Goal: Task Accomplishment & Management: Complete application form

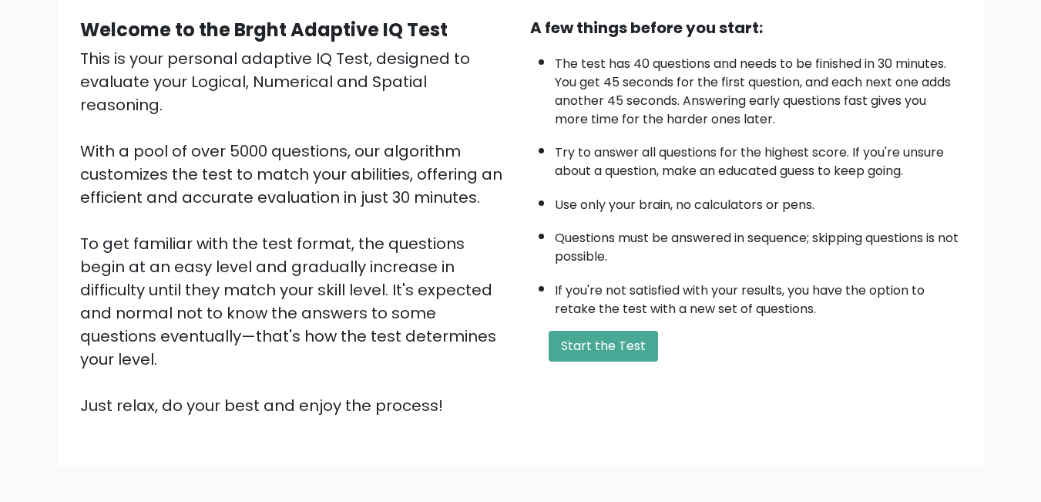
scroll to position [204, 0]
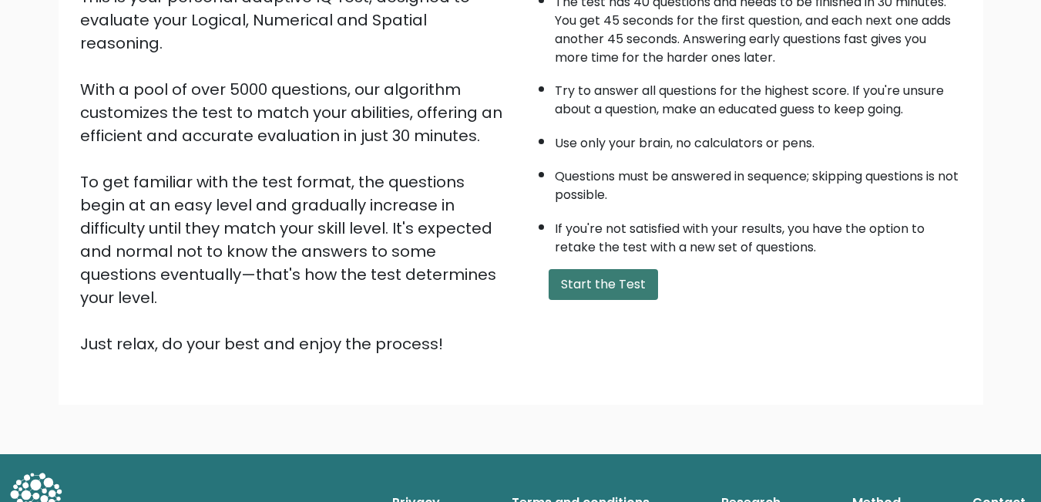
click at [633, 270] on button "Start the Test" at bounding box center [603, 284] width 109 height 31
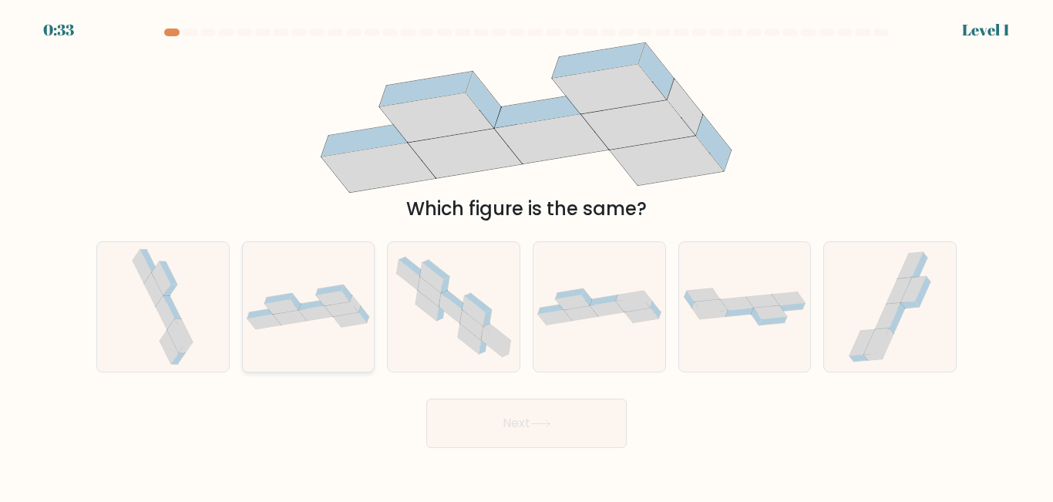
click at [356, 294] on icon at bounding box center [309, 306] width 132 height 45
click at [527, 255] on input "b." at bounding box center [527, 253] width 1 height 4
radio input "true"
click at [607, 434] on button "Next" at bounding box center [526, 423] width 200 height 49
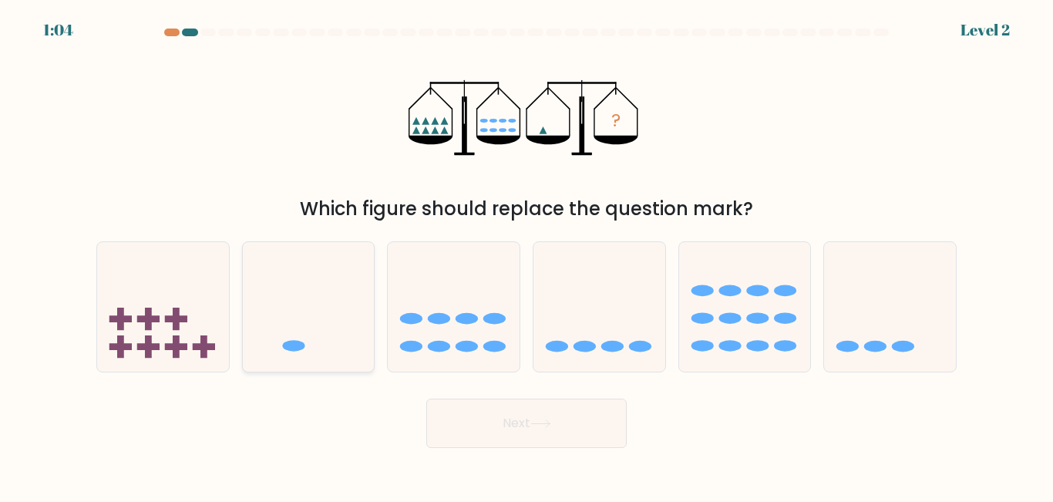
click at [322, 316] on icon at bounding box center [309, 306] width 132 height 109
click at [527, 255] on input "b." at bounding box center [527, 253] width 1 height 4
radio input "true"
click at [569, 419] on button "Next" at bounding box center [526, 423] width 200 height 49
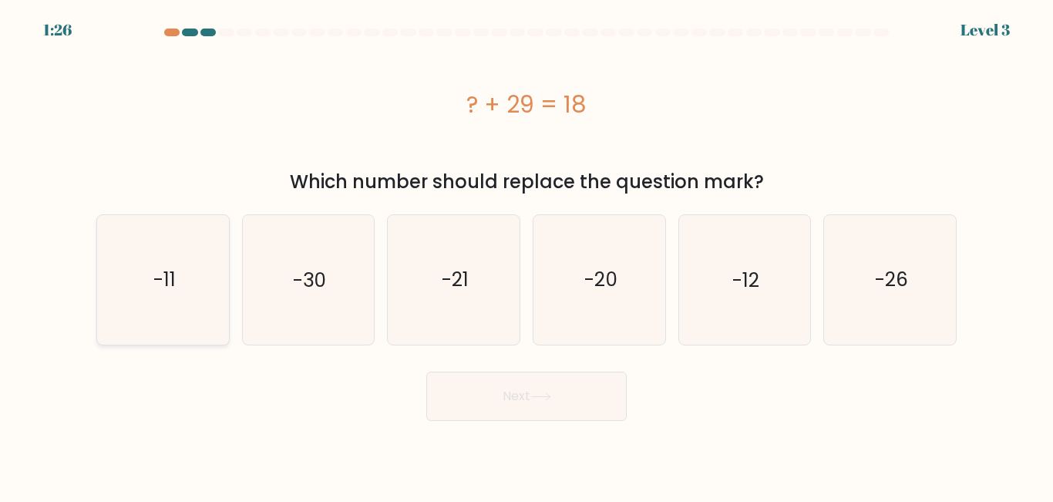
click at [150, 308] on icon "-11" at bounding box center [163, 279] width 129 height 129
click at [527, 255] on input "a. -11" at bounding box center [527, 253] width 1 height 4
radio input "true"
click at [503, 416] on button "Next" at bounding box center [526, 396] width 200 height 49
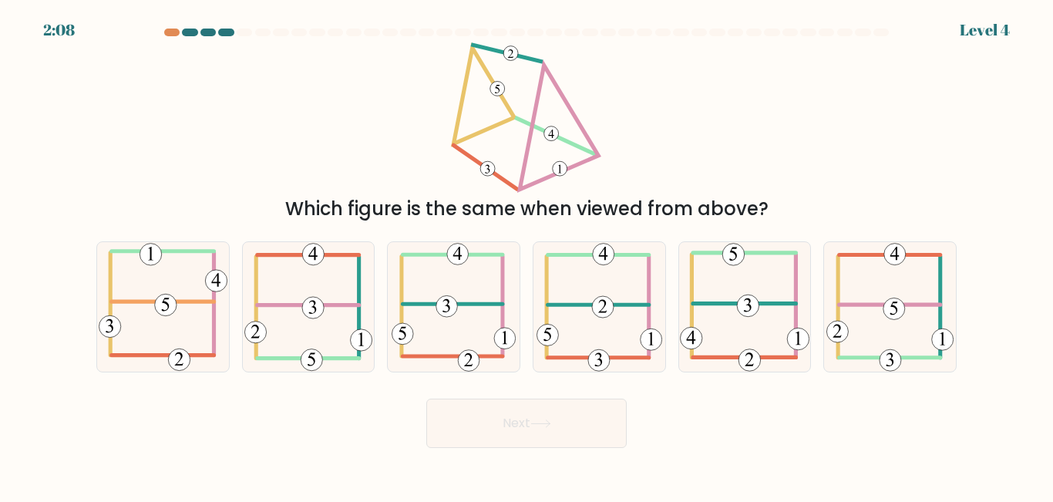
click at [166, 28] on div "2:08 Level 4" at bounding box center [526, 21] width 1053 height 42
click at [580, 328] on icon at bounding box center [600, 306] width 126 height 129
click at [527, 255] on input "d." at bounding box center [527, 253] width 1 height 4
radio input "true"
click at [566, 424] on button "Next" at bounding box center [526, 423] width 200 height 49
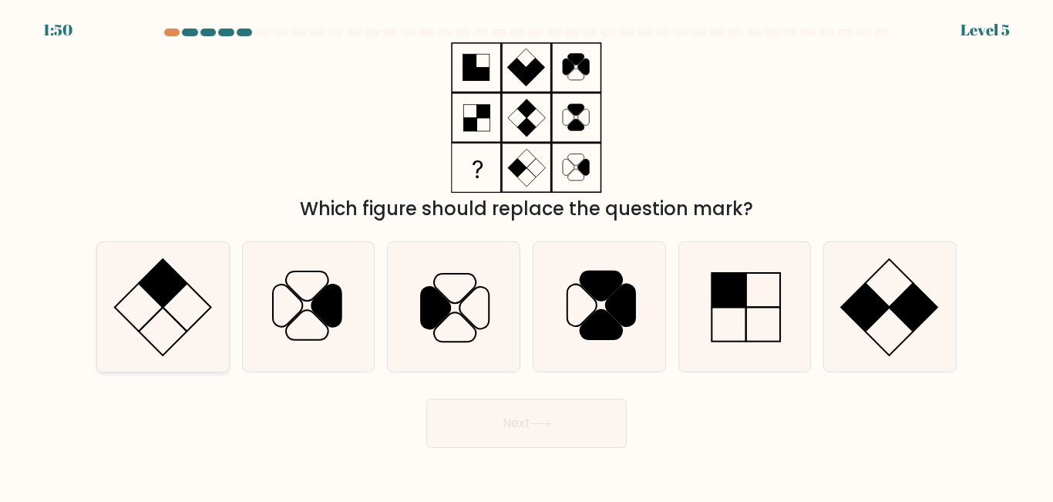
click at [133, 332] on icon at bounding box center [163, 306] width 129 height 129
click at [527, 255] on input "a." at bounding box center [527, 253] width 1 height 4
radio input "true"
click at [582, 427] on button "Next" at bounding box center [526, 423] width 200 height 49
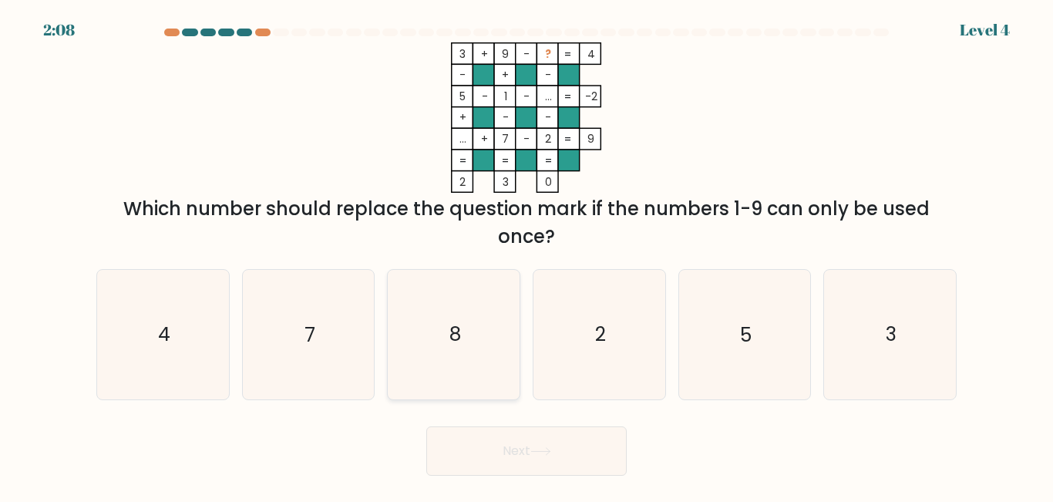
click at [470, 328] on icon "8" at bounding box center [453, 334] width 129 height 129
click at [527, 255] on input "c. 8" at bounding box center [527, 253] width 1 height 4
radio input "true"
click at [574, 446] on button "Next" at bounding box center [526, 450] width 200 height 49
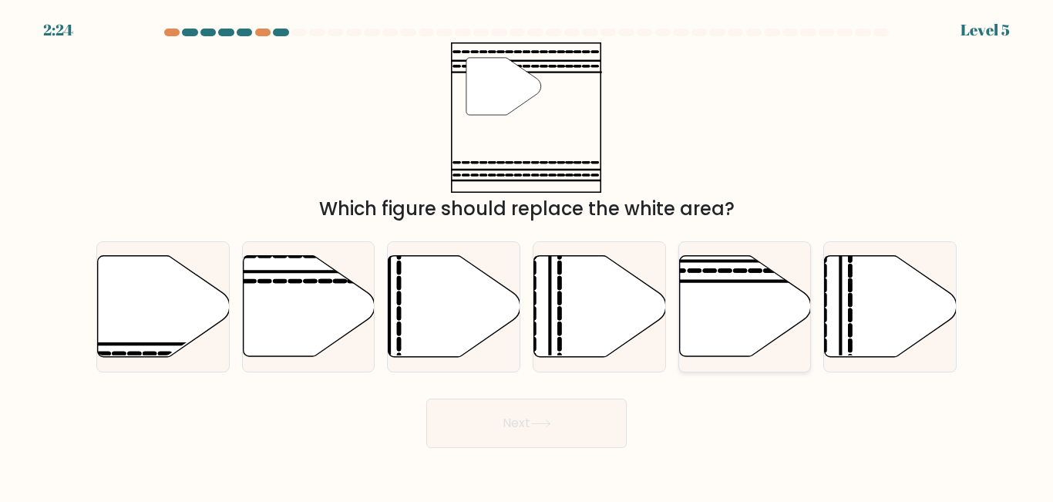
click at [722, 294] on icon at bounding box center [745, 306] width 132 height 101
click at [527, 255] on input "e." at bounding box center [527, 253] width 1 height 4
radio input "true"
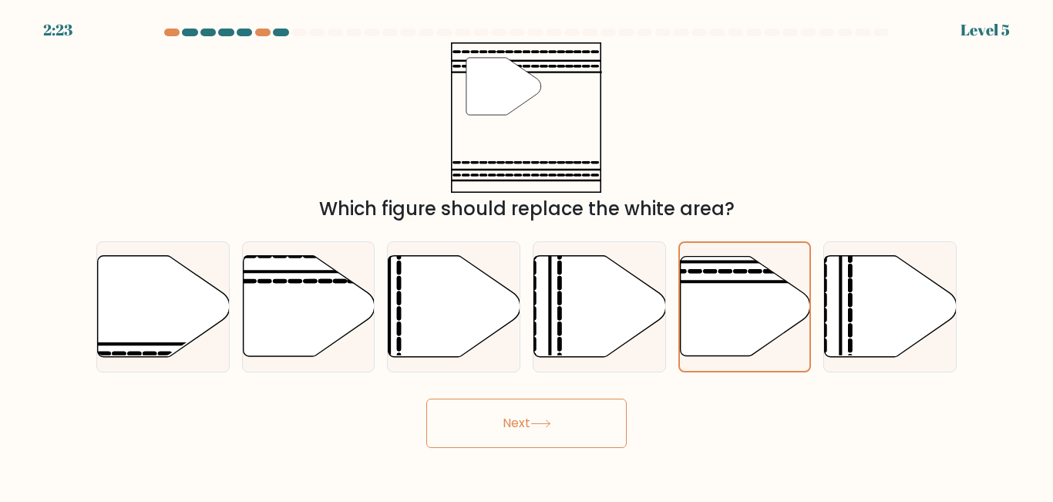
click at [486, 441] on button "Next" at bounding box center [526, 423] width 200 height 49
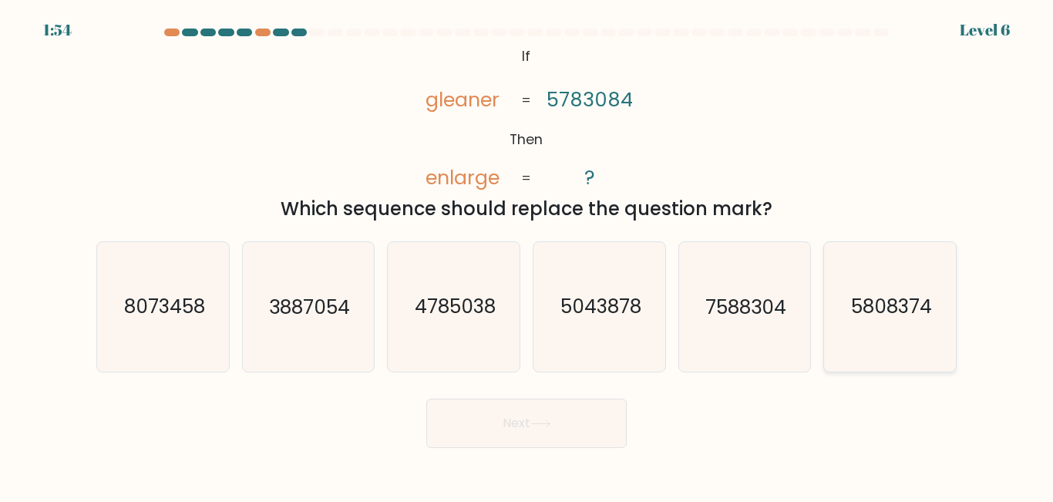
click at [850, 281] on icon "5808374" at bounding box center [890, 306] width 129 height 129
click at [527, 255] on input "f. 5808374" at bounding box center [527, 253] width 1 height 4
radio input "true"
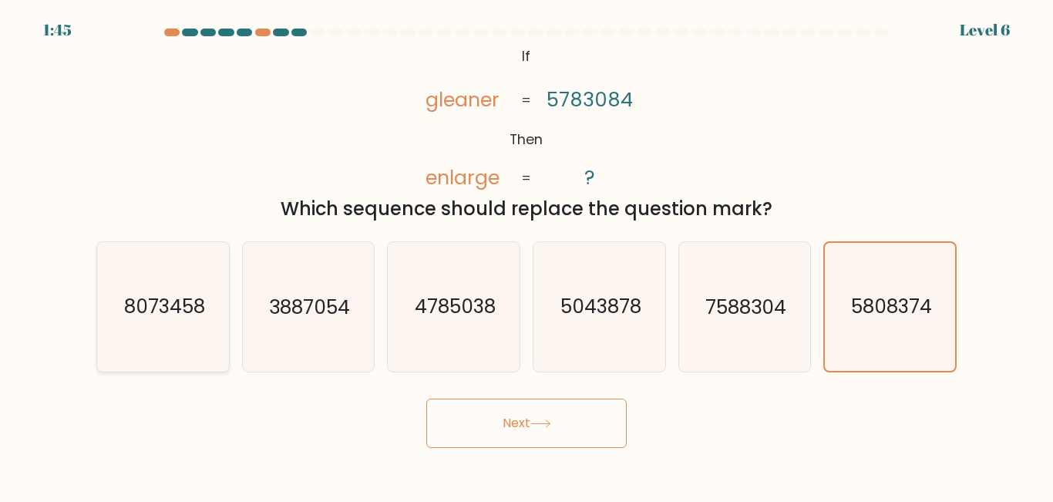
click at [146, 296] on text "8073458" at bounding box center [163, 307] width 81 height 27
click at [527, 255] on input "a. 8073458" at bounding box center [527, 253] width 1 height 4
radio input "true"
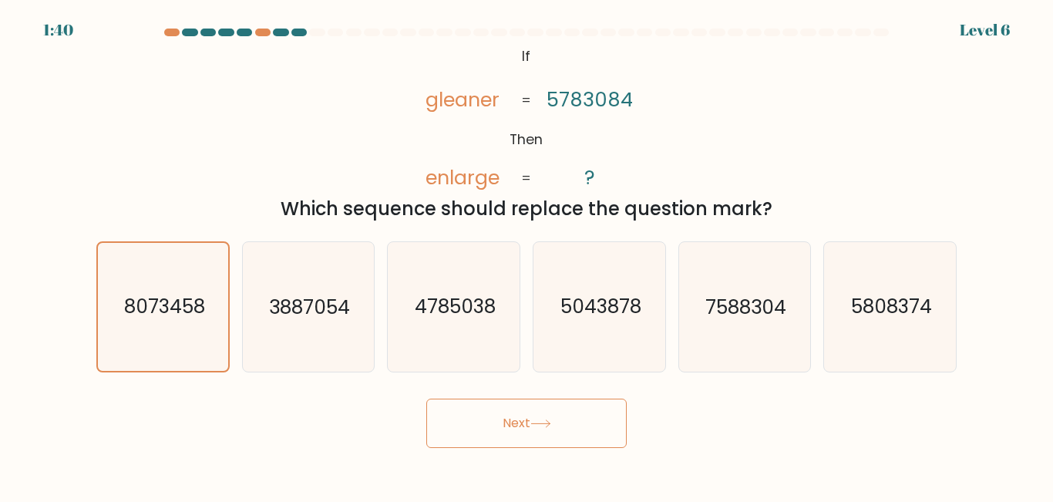
click at [554, 429] on button "Next" at bounding box center [526, 423] width 200 height 49
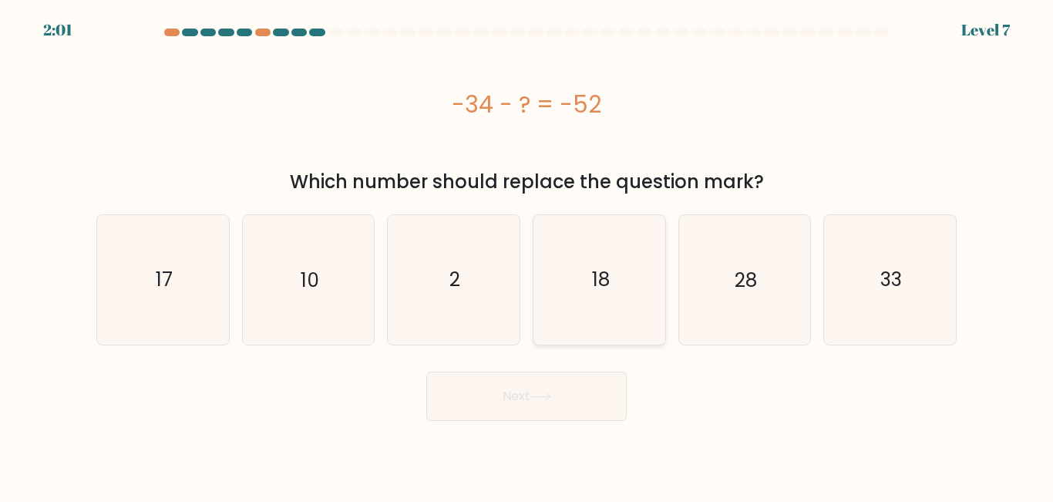
click at [625, 332] on icon "18" at bounding box center [599, 279] width 129 height 129
click at [527, 255] on input "d. 18" at bounding box center [527, 253] width 1 height 4
radio input "true"
click at [581, 382] on button "Next" at bounding box center [526, 396] width 200 height 49
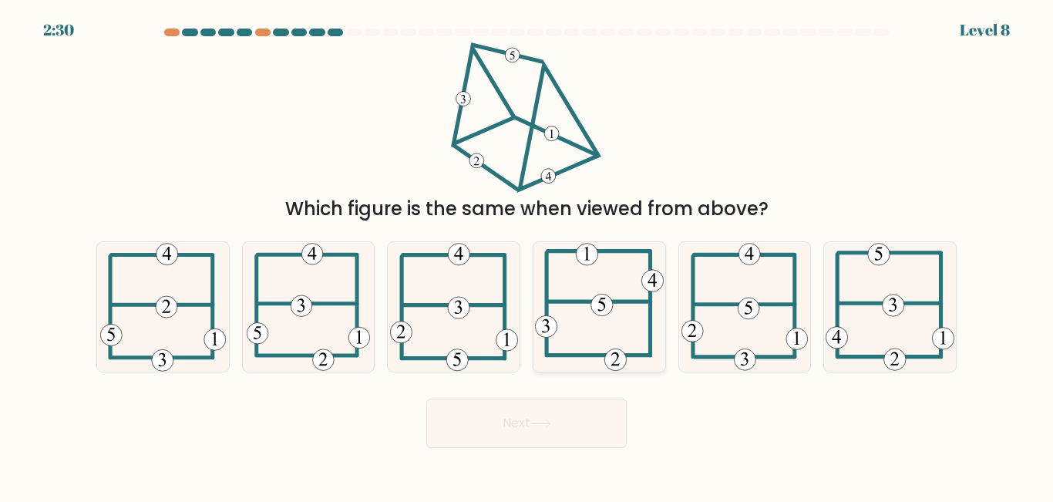
click at [611, 305] on 714 at bounding box center [602, 305] width 22 height 22
click at [527, 255] on input "d." at bounding box center [527, 253] width 1 height 4
radio input "true"
click at [559, 416] on button "Next" at bounding box center [526, 423] width 200 height 49
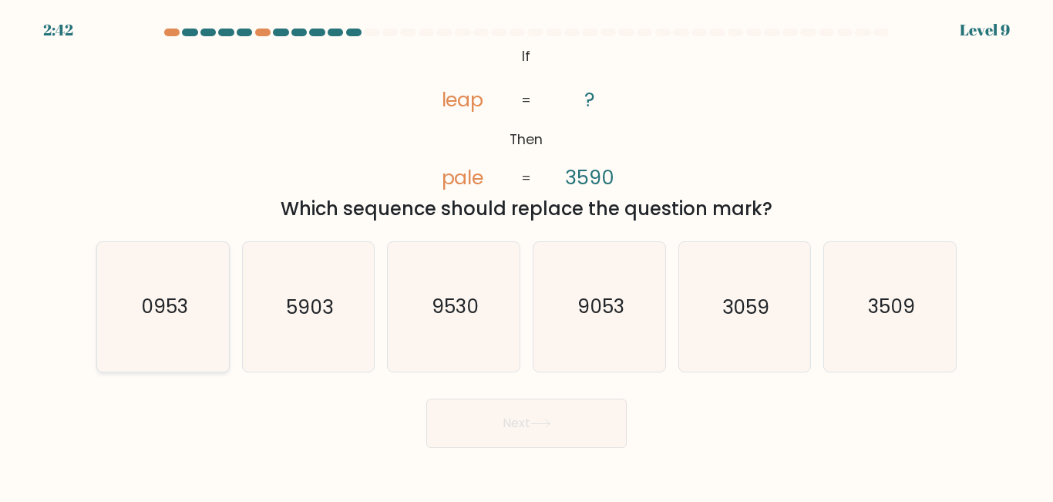
click at [203, 307] on icon "0953" at bounding box center [163, 306] width 129 height 129
click at [527, 255] on input "a. 0953" at bounding box center [527, 253] width 1 height 4
radio input "true"
click at [576, 416] on button "Next" at bounding box center [526, 423] width 200 height 49
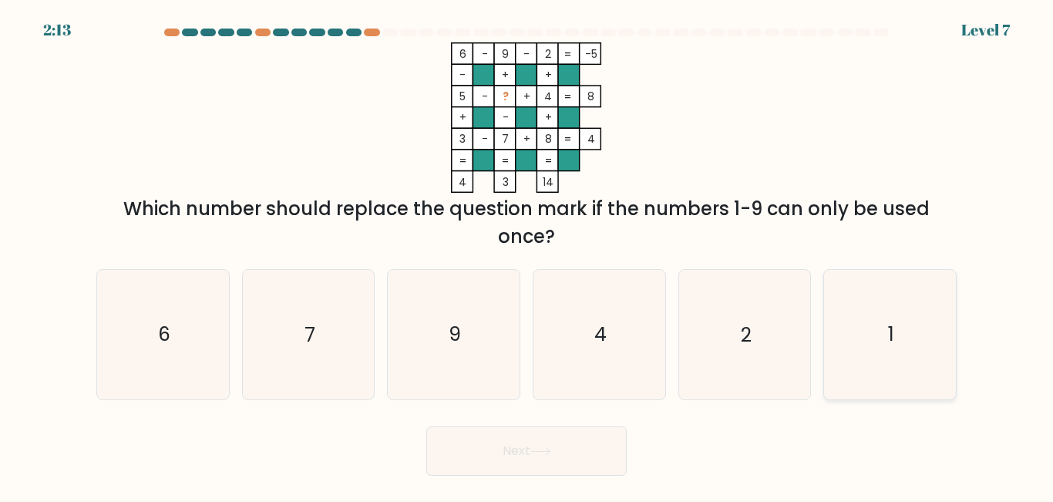
click at [866, 318] on icon "1" at bounding box center [890, 334] width 129 height 129
click at [527, 255] on input "f. 1" at bounding box center [527, 253] width 1 height 4
radio input "true"
click at [567, 438] on button "Next" at bounding box center [526, 450] width 200 height 49
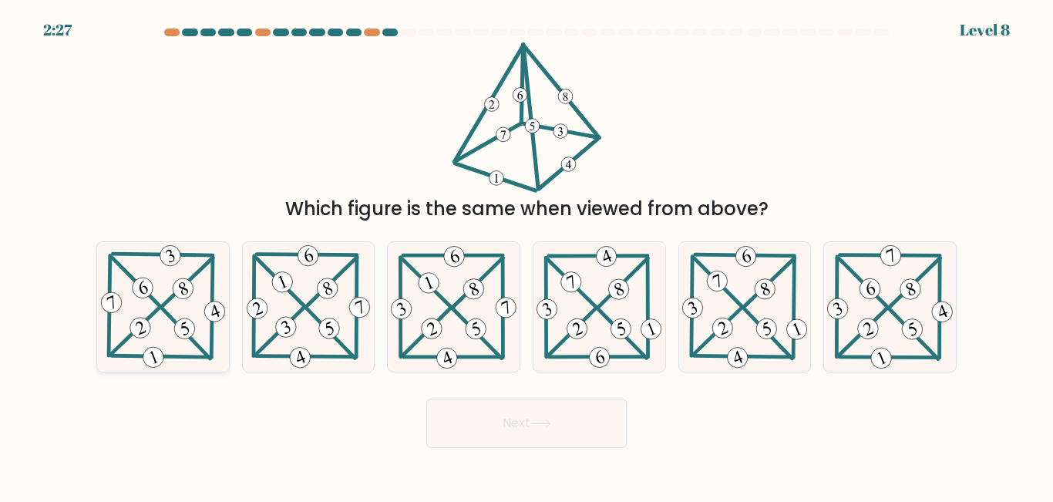
click at [167, 271] on icon at bounding box center [163, 306] width 131 height 129
click at [527, 255] on input "a." at bounding box center [527, 253] width 1 height 4
radio input "true"
click at [576, 436] on button "Next" at bounding box center [526, 423] width 200 height 49
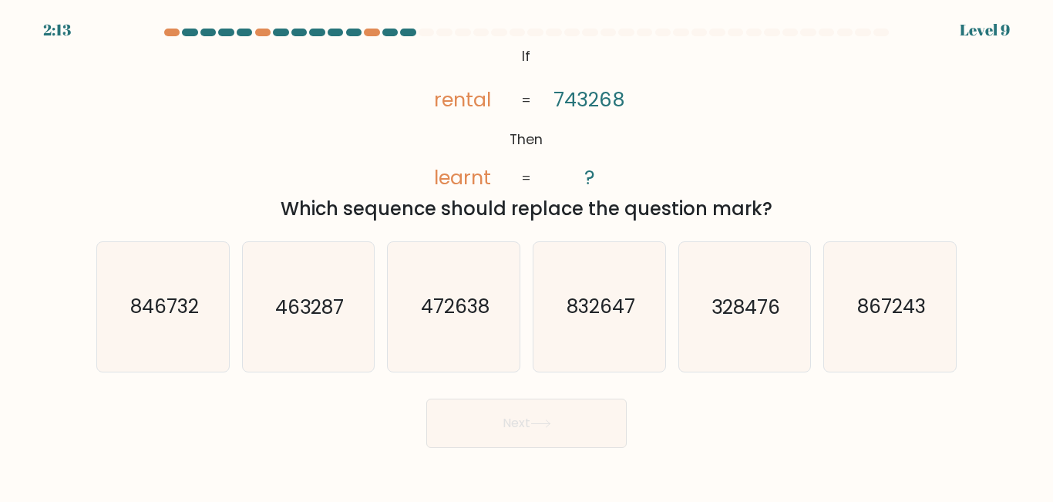
click at [576, 436] on button "Next" at bounding box center [526, 423] width 200 height 49
click at [197, 283] on icon "846732" at bounding box center [163, 306] width 129 height 129
click at [527, 255] on input "a. 846732" at bounding box center [527, 253] width 1 height 4
radio input "true"
click at [567, 418] on button "Next" at bounding box center [526, 423] width 200 height 49
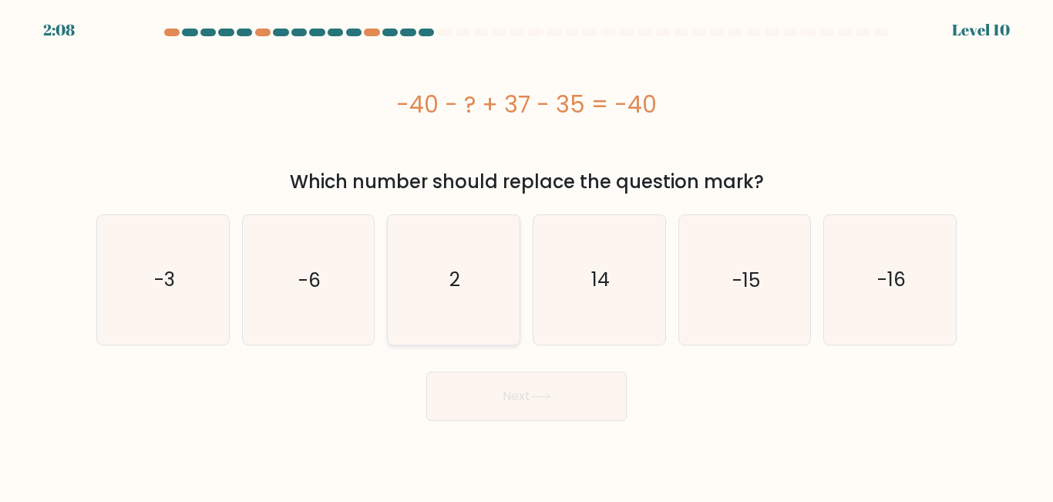
click at [466, 282] on icon "2" at bounding box center [453, 279] width 129 height 129
click at [527, 255] on input "c. 2" at bounding box center [527, 253] width 1 height 4
radio input "true"
click at [602, 395] on button "Next" at bounding box center [526, 396] width 200 height 49
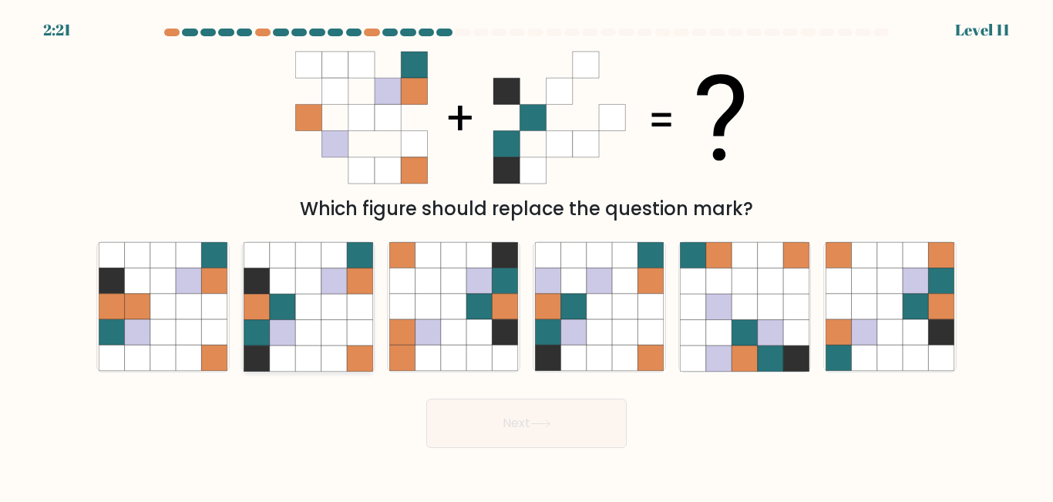
click at [340, 316] on icon at bounding box center [333, 306] width 25 height 25
click at [527, 255] on input "b." at bounding box center [527, 253] width 1 height 4
radio input "true"
click at [558, 412] on button "Next" at bounding box center [526, 423] width 200 height 49
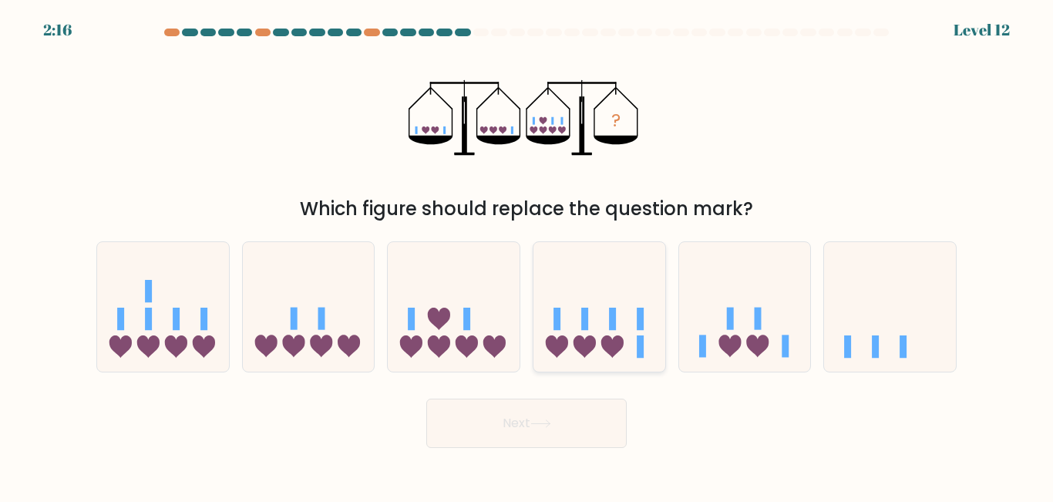
click at [580, 331] on icon at bounding box center [599, 306] width 132 height 109
click at [527, 255] on input "d." at bounding box center [527, 253] width 1 height 4
radio input "true"
click at [523, 442] on button "Next" at bounding box center [526, 423] width 200 height 49
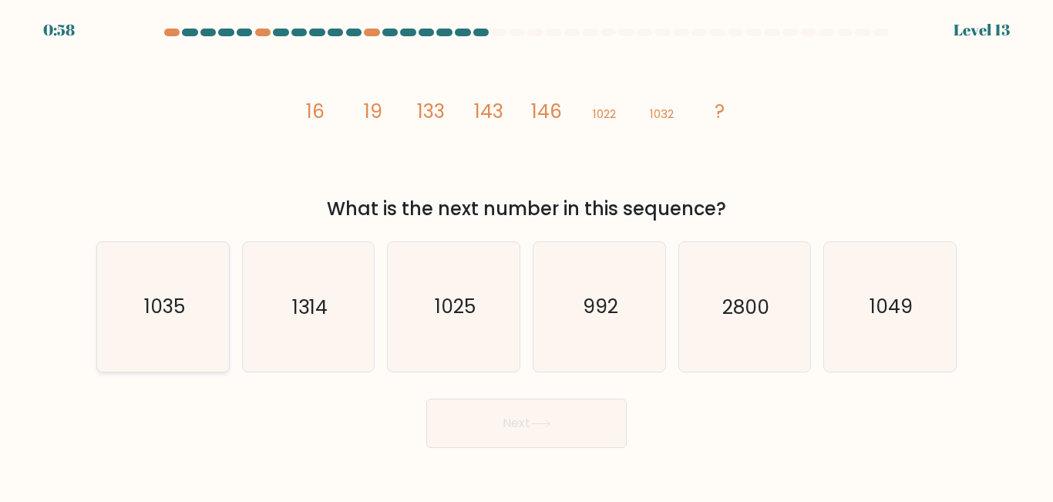
click at [212, 303] on icon "1035" at bounding box center [163, 306] width 129 height 129
click at [527, 255] on input "a. 1035" at bounding box center [527, 253] width 1 height 4
radio input "true"
click at [564, 401] on button "Next" at bounding box center [526, 423] width 200 height 49
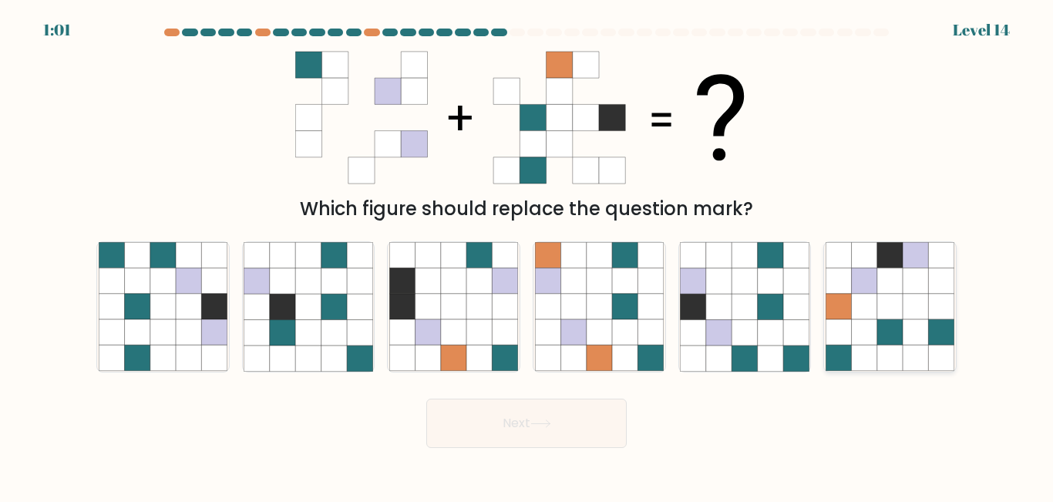
click at [934, 323] on icon at bounding box center [941, 332] width 25 height 25
click at [527, 255] on input "f." at bounding box center [527, 253] width 1 height 4
radio input "true"
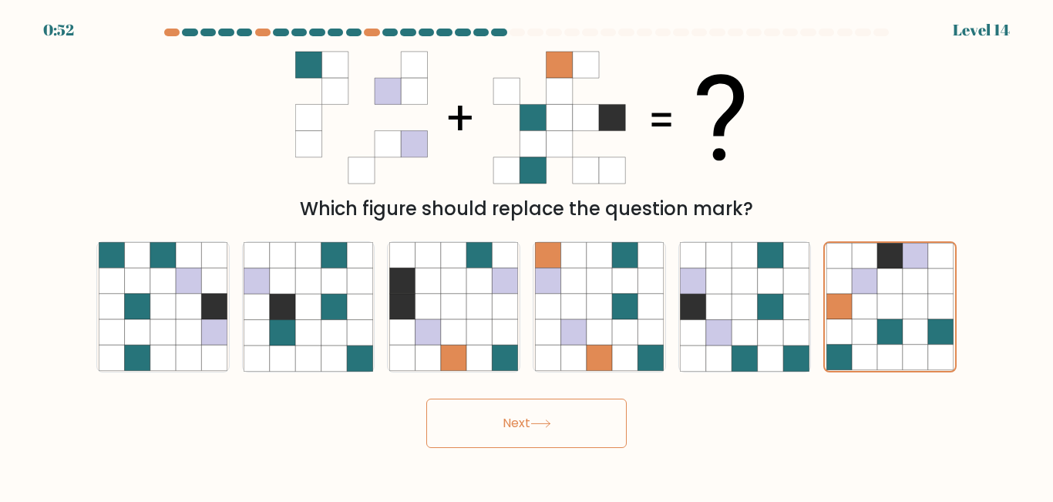
click at [513, 423] on button "Next" at bounding box center [526, 423] width 200 height 49
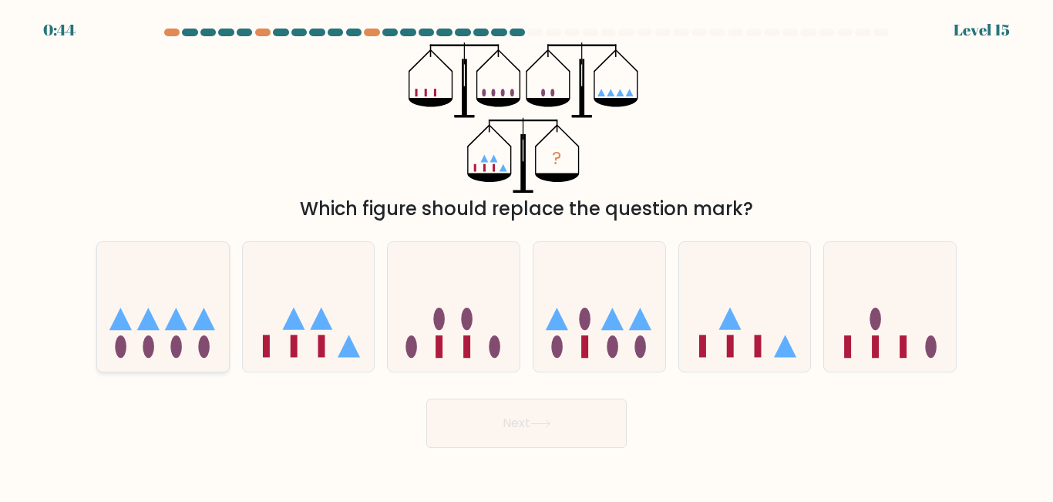
click at [157, 342] on icon at bounding box center [163, 306] width 132 height 109
click at [527, 255] on input "a." at bounding box center [527, 253] width 1 height 4
radio input "true"
click at [493, 432] on button "Next" at bounding box center [526, 423] width 200 height 49
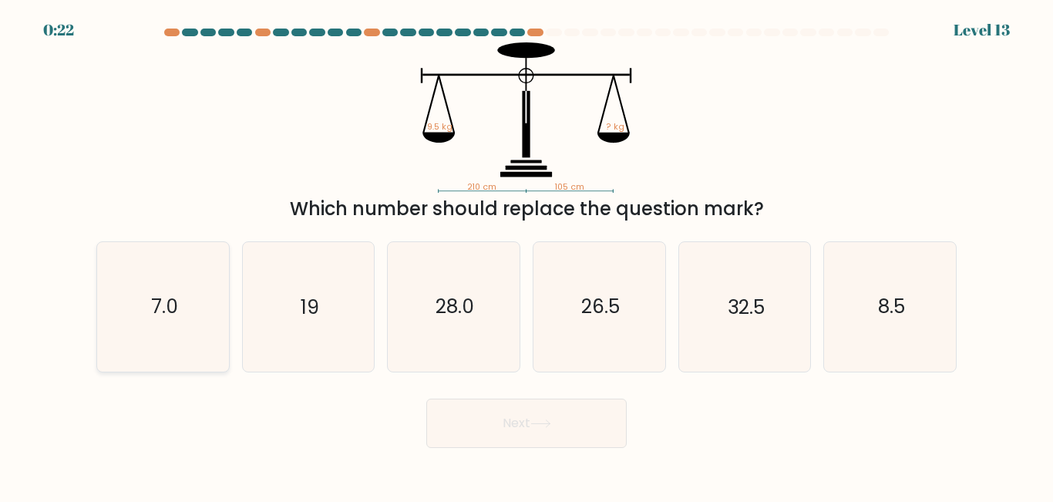
click at [170, 321] on icon "7.0" at bounding box center [163, 306] width 129 height 129
click at [527, 255] on input "a. 7.0" at bounding box center [527, 253] width 1 height 4
radio input "true"
click at [564, 431] on button "Next" at bounding box center [526, 423] width 200 height 49
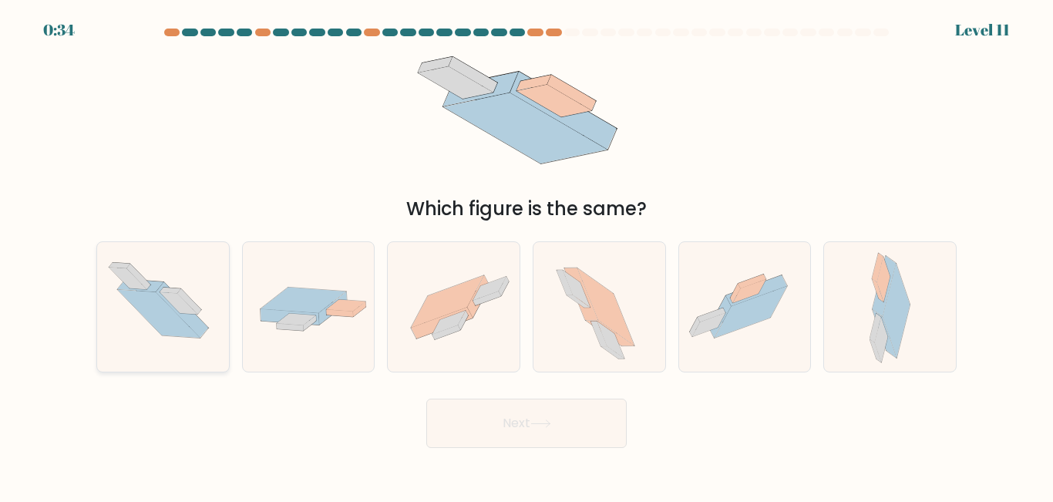
click at [159, 318] on icon at bounding box center [159, 313] width 82 height 48
click at [527, 255] on input "a." at bounding box center [527, 253] width 1 height 4
radio input "true"
click at [567, 422] on button "Next" at bounding box center [526, 423] width 200 height 49
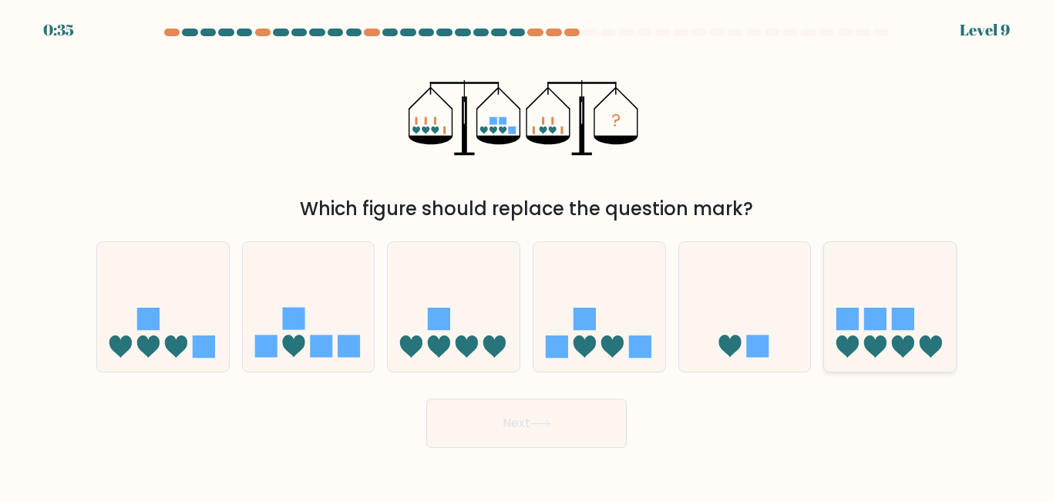
click at [905, 279] on icon at bounding box center [890, 306] width 132 height 109
click at [527, 255] on input "f." at bounding box center [527, 253] width 1 height 4
radio input "true"
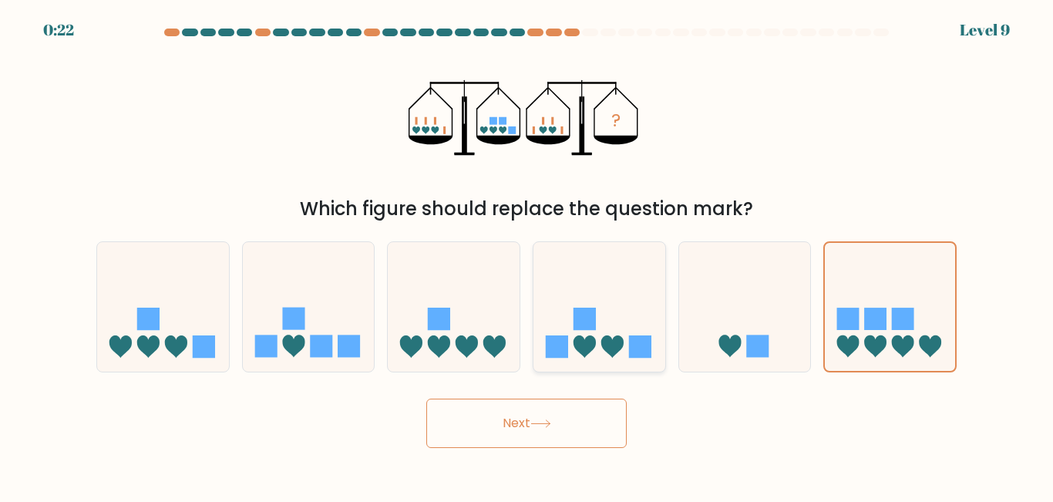
click at [628, 310] on icon at bounding box center [599, 306] width 132 height 109
click at [527, 255] on input "d." at bounding box center [527, 253] width 1 height 4
radio input "true"
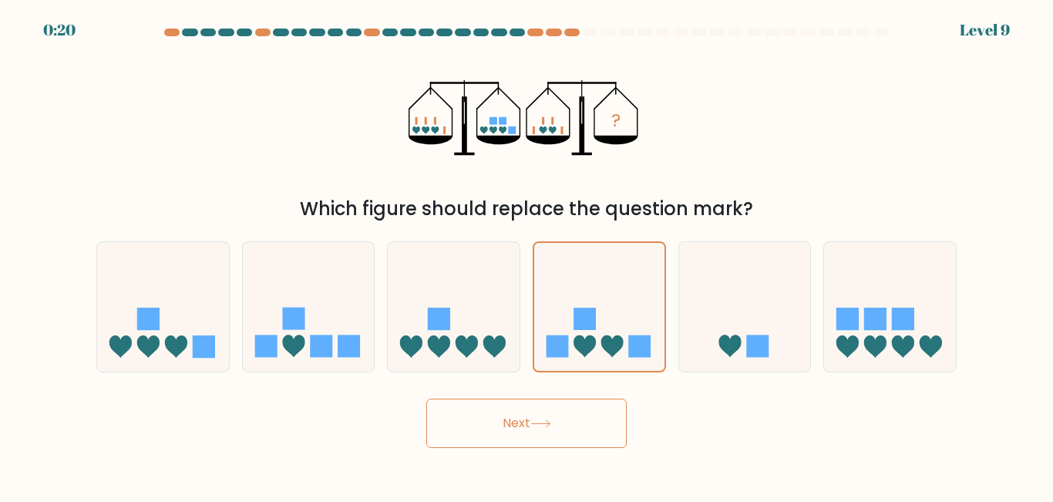
click at [564, 418] on button "Next" at bounding box center [526, 423] width 200 height 49
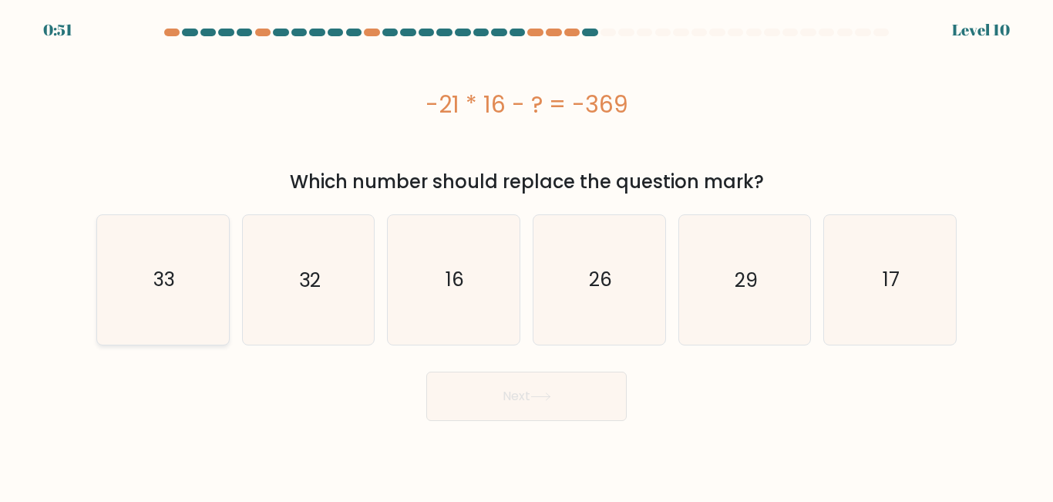
click at [115, 278] on icon "33" at bounding box center [163, 279] width 129 height 129
click at [527, 255] on input "a. 33" at bounding box center [527, 253] width 1 height 4
radio input "true"
click at [547, 398] on icon at bounding box center [540, 396] width 21 height 8
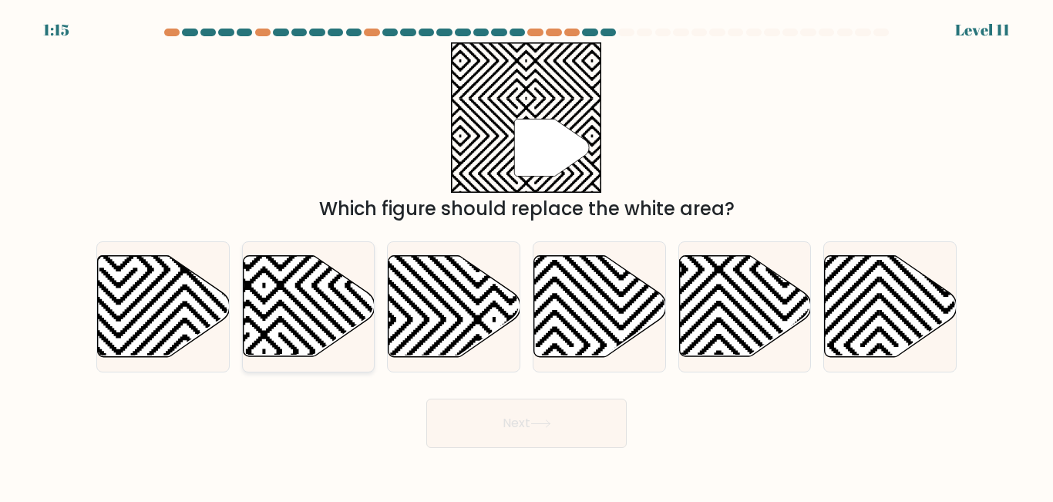
click at [311, 305] on icon at bounding box center [309, 306] width 132 height 101
click at [527, 255] on input "b." at bounding box center [527, 253] width 1 height 4
radio input "true"
click at [555, 436] on button "Next" at bounding box center [526, 423] width 200 height 49
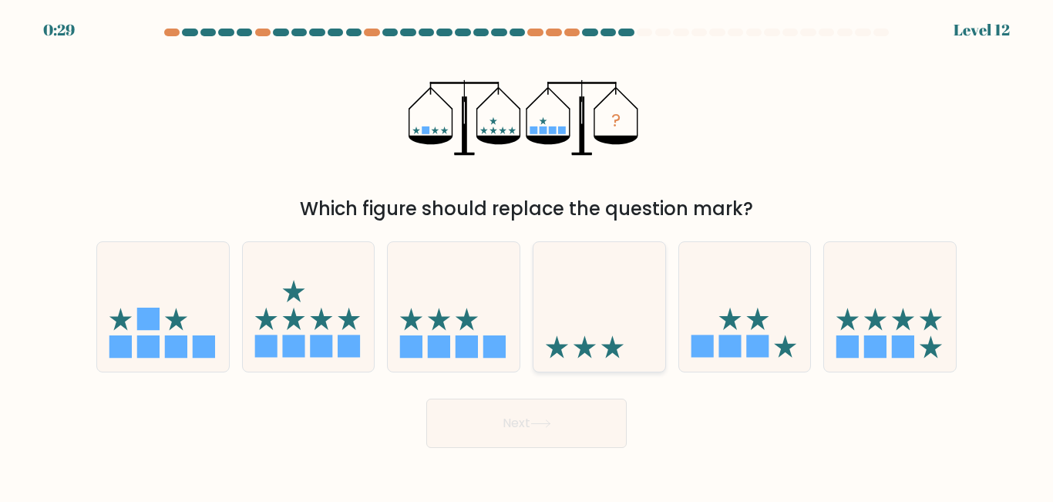
click at [598, 308] on icon at bounding box center [599, 306] width 132 height 109
click at [527, 255] on input "d." at bounding box center [527, 253] width 1 height 4
radio input "true"
click at [932, 299] on icon at bounding box center [890, 306] width 132 height 109
click at [527, 255] on input "f." at bounding box center [527, 253] width 1 height 4
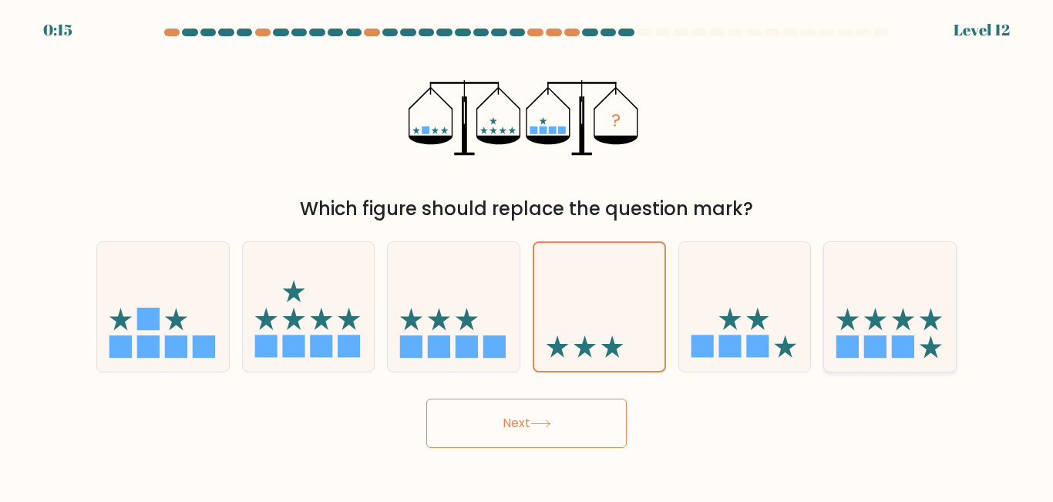
radio input "true"
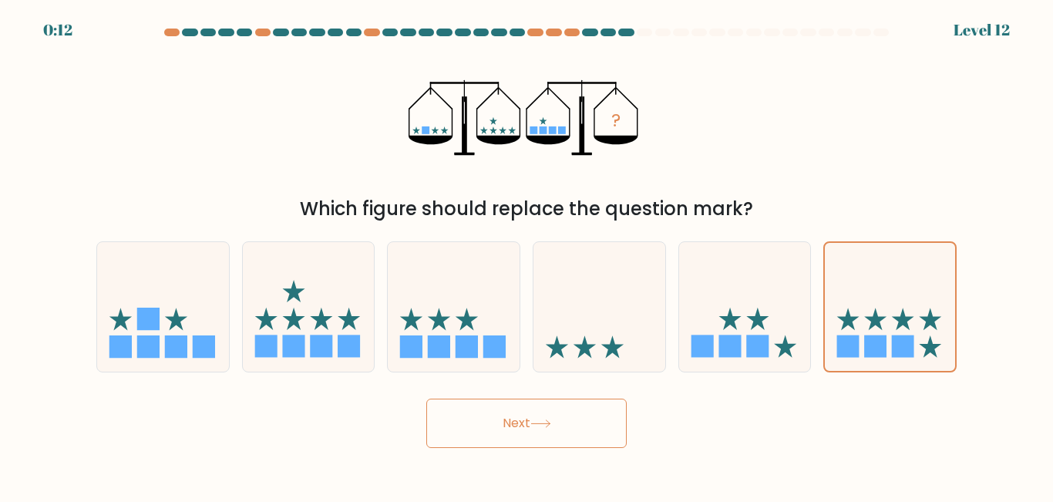
click at [569, 409] on button "Next" at bounding box center [526, 423] width 200 height 49
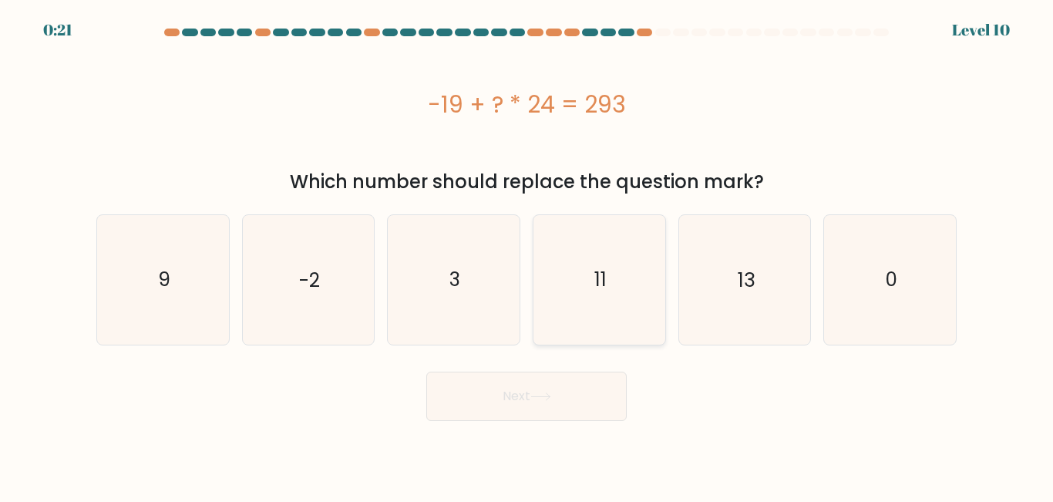
click at [595, 301] on icon "11" at bounding box center [599, 279] width 129 height 129
click at [527, 255] on input "d. 11" at bounding box center [527, 253] width 1 height 4
radio input "true"
click at [702, 284] on icon "13" at bounding box center [744, 279] width 129 height 129
click at [527, 255] on input "e. 13" at bounding box center [527, 253] width 1 height 4
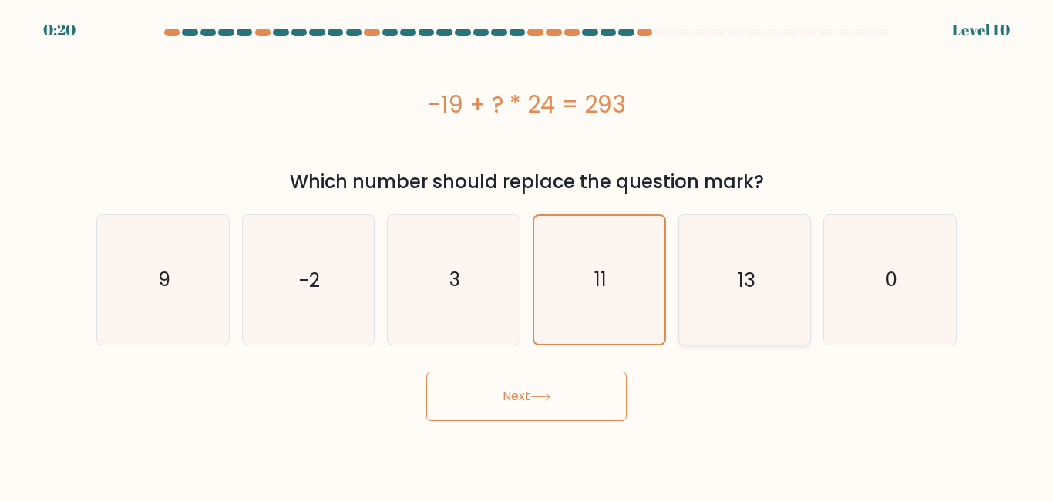
radio input "true"
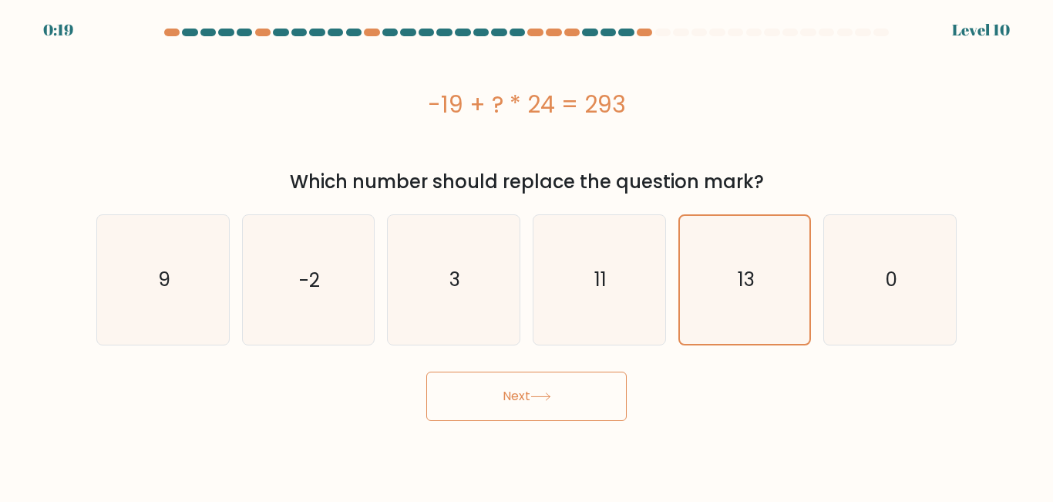
click at [526, 408] on button "Next" at bounding box center [526, 396] width 200 height 49
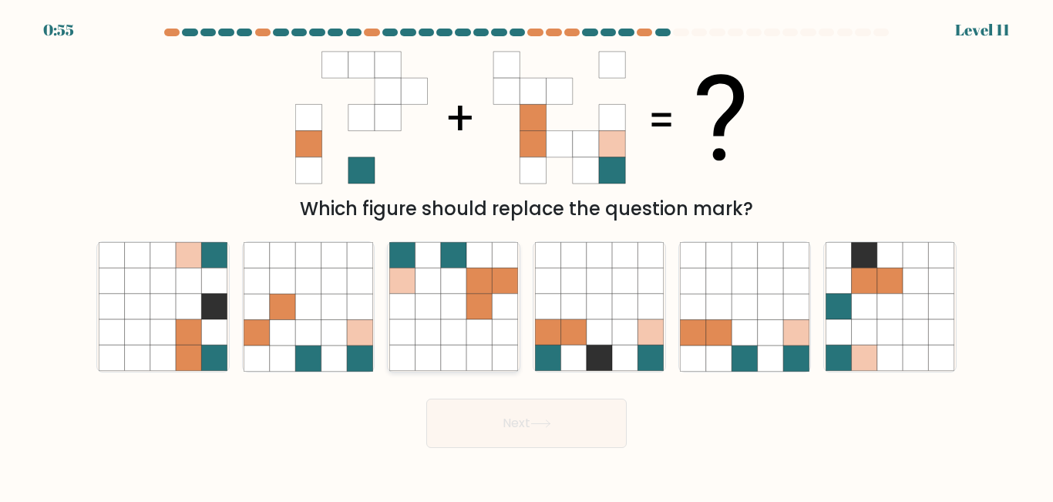
click at [486, 270] on icon at bounding box center [478, 280] width 25 height 25
click at [527, 255] on input "c." at bounding box center [527, 253] width 1 height 4
radio input "true"
click at [569, 416] on button "Next" at bounding box center [526, 423] width 200 height 49
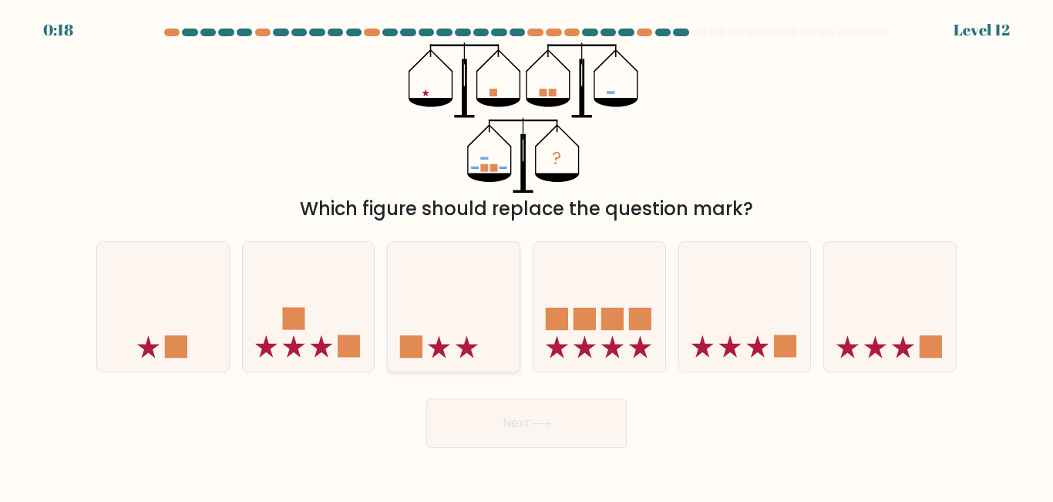
click at [455, 335] on icon at bounding box center [454, 306] width 132 height 109
click at [527, 255] on input "c." at bounding box center [527, 253] width 1 height 4
radio input "true"
click at [621, 274] on icon at bounding box center [599, 306] width 132 height 109
click at [527, 255] on input "d." at bounding box center [527, 253] width 1 height 4
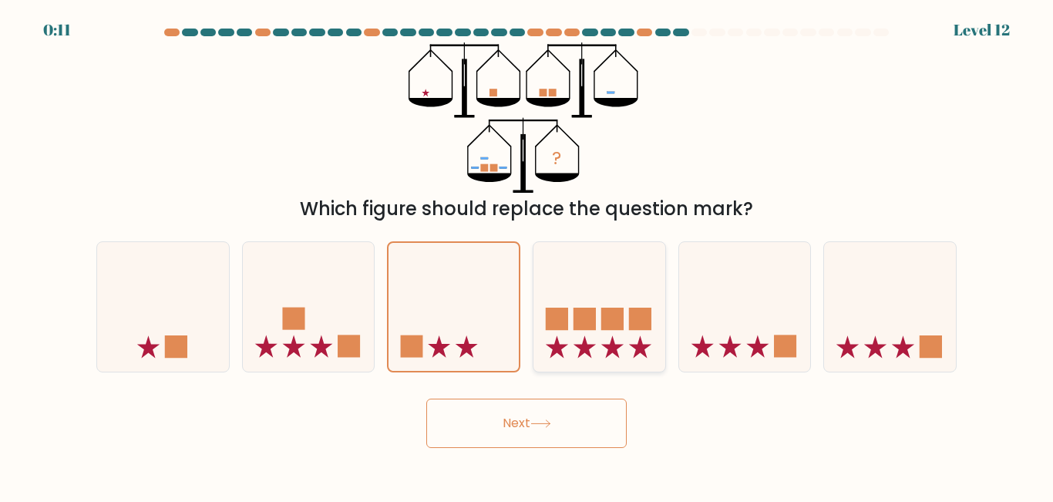
radio input "true"
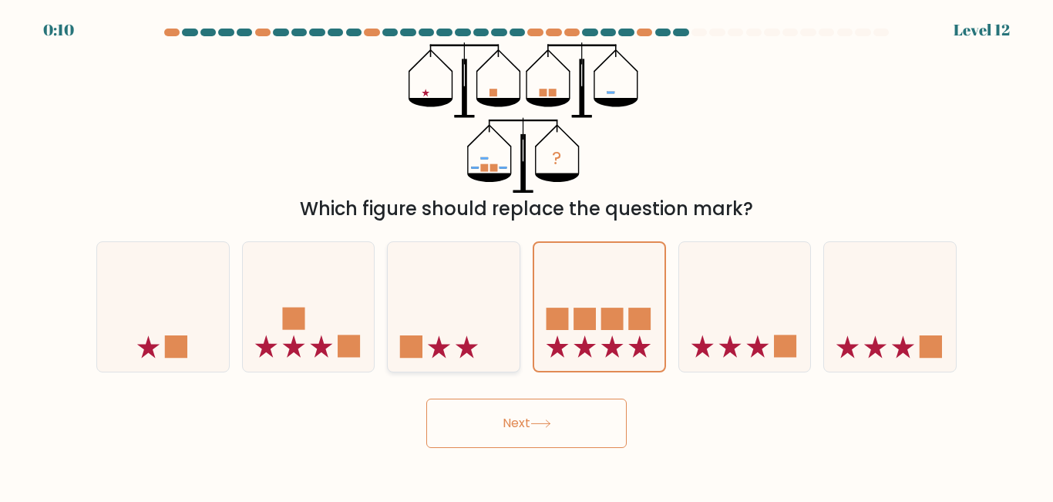
click at [477, 325] on icon at bounding box center [454, 306] width 132 height 109
click at [527, 255] on input "c." at bounding box center [527, 253] width 1 height 4
radio input "true"
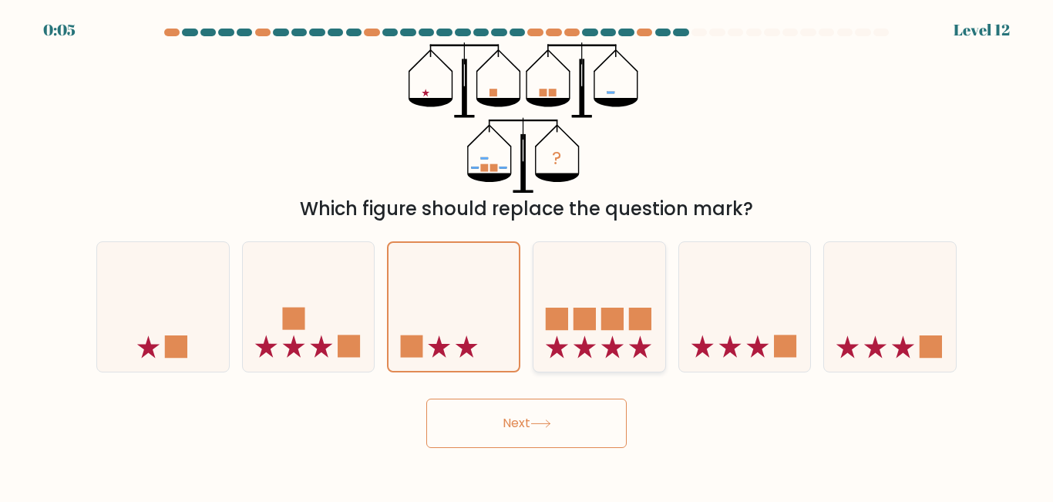
click at [584, 321] on rect at bounding box center [585, 319] width 22 height 22
click at [527, 255] on input "d." at bounding box center [527, 253] width 1 height 4
radio input "true"
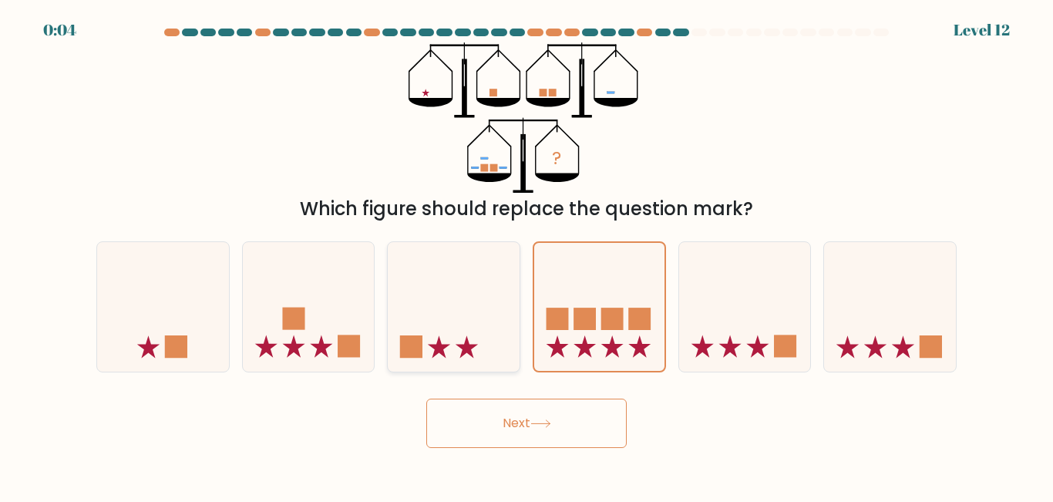
click at [486, 325] on icon at bounding box center [454, 306] width 132 height 109
click at [527, 255] on input "c." at bounding box center [527, 253] width 1 height 4
radio input "true"
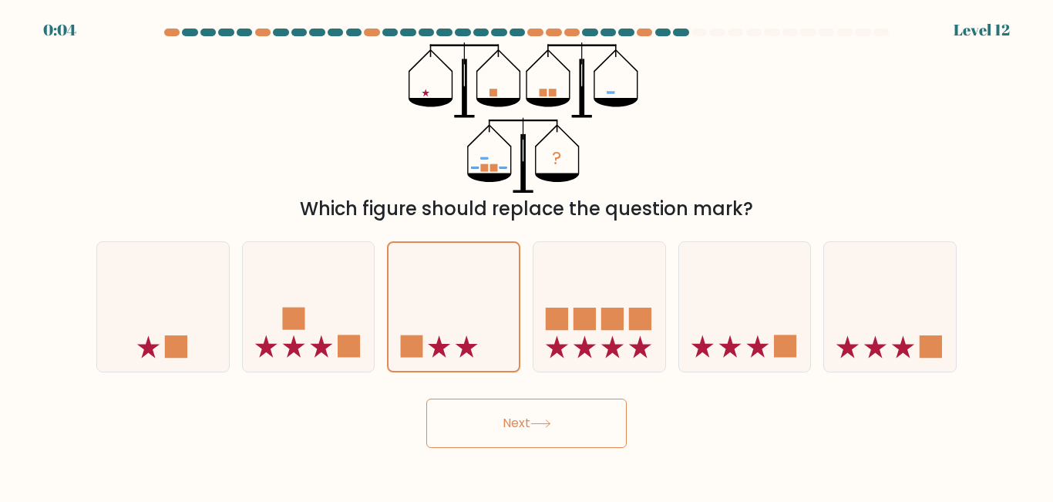
click at [526, 409] on button "Next" at bounding box center [526, 423] width 200 height 49
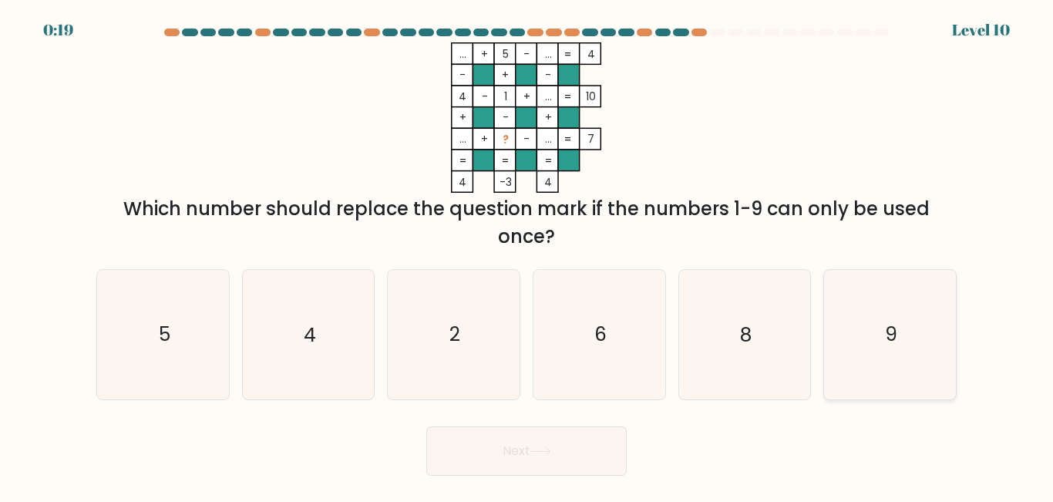
click at [882, 372] on icon "9" at bounding box center [890, 334] width 129 height 129
click at [527, 255] on input "f. 9" at bounding box center [527, 253] width 1 height 4
radio input "true"
click at [512, 446] on button "Next" at bounding box center [526, 450] width 200 height 49
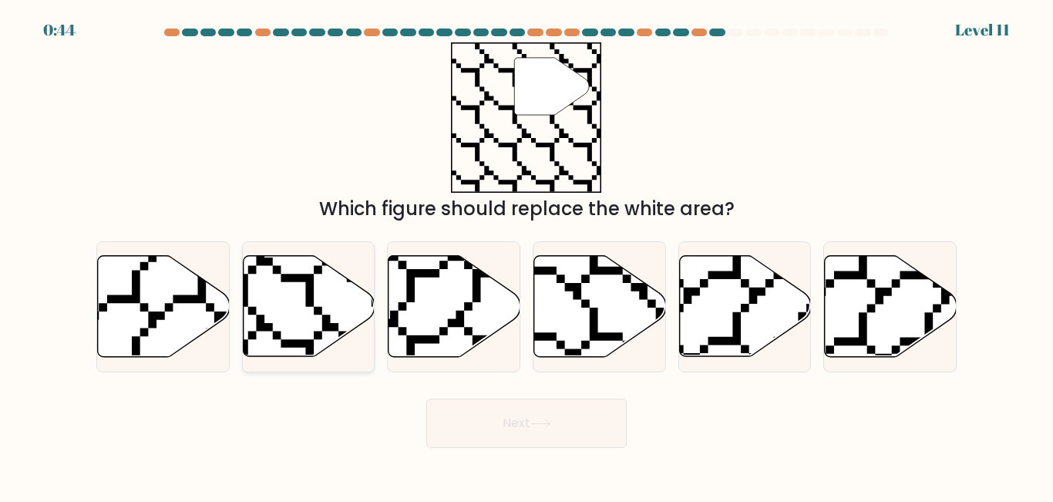
click at [321, 283] on icon at bounding box center [309, 306] width 132 height 101
click at [527, 255] on input "b." at bounding box center [527, 253] width 1 height 4
radio input "true"
click at [518, 417] on button "Next" at bounding box center [526, 423] width 200 height 49
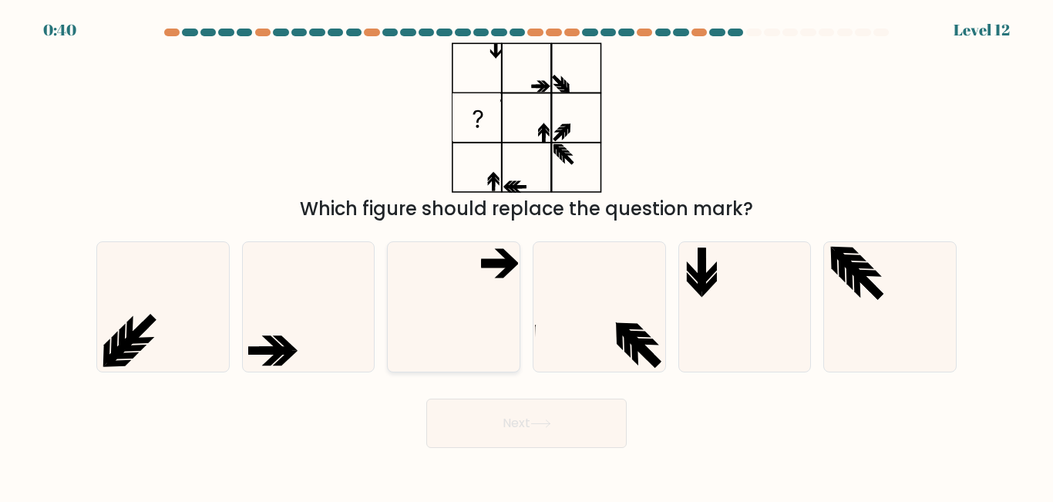
click at [458, 317] on icon at bounding box center [453, 306] width 129 height 129
click at [527, 255] on input "c." at bounding box center [527, 253] width 1 height 4
radio input "true"
click at [546, 424] on icon at bounding box center [540, 423] width 21 height 8
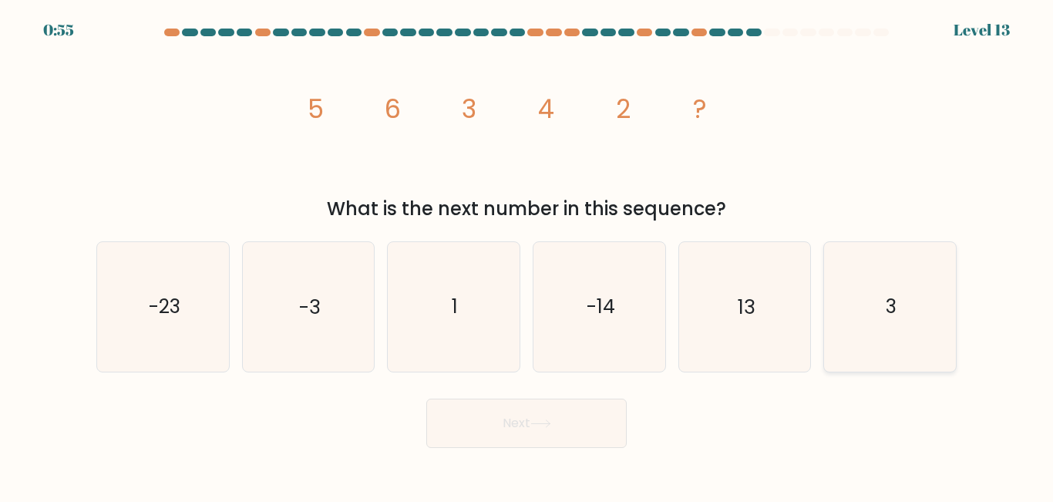
click at [881, 308] on icon "3" at bounding box center [890, 306] width 129 height 129
click at [527, 255] on input "f. 3" at bounding box center [527, 253] width 1 height 4
radio input "true"
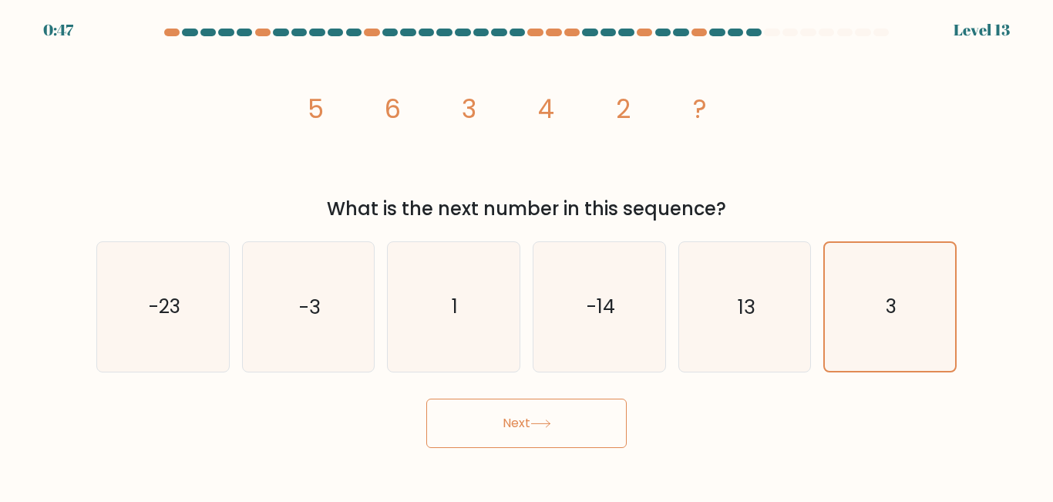
click at [593, 402] on button "Next" at bounding box center [526, 423] width 200 height 49
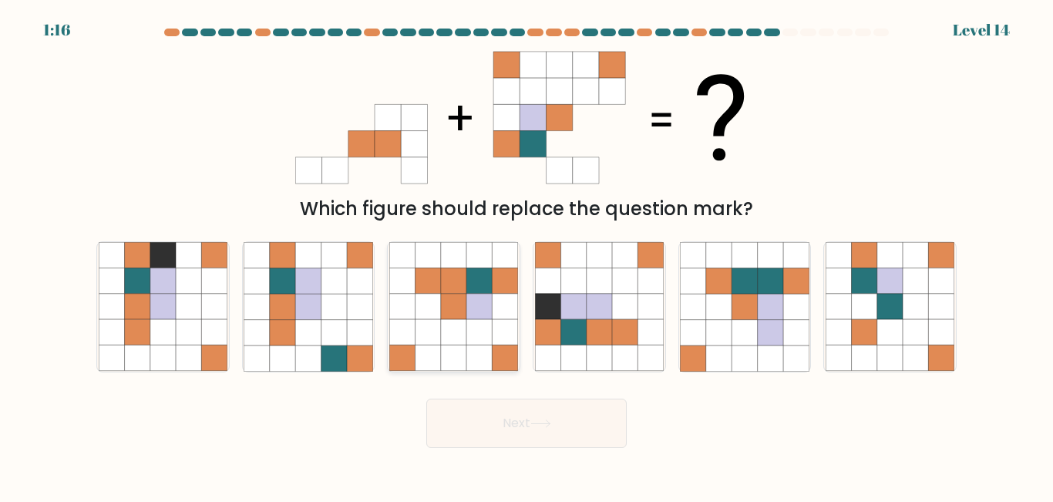
click at [513, 288] on icon at bounding box center [505, 280] width 25 height 25
click at [527, 255] on input "c." at bounding box center [527, 253] width 1 height 4
radio input "true"
click at [576, 417] on button "Next" at bounding box center [526, 423] width 200 height 49
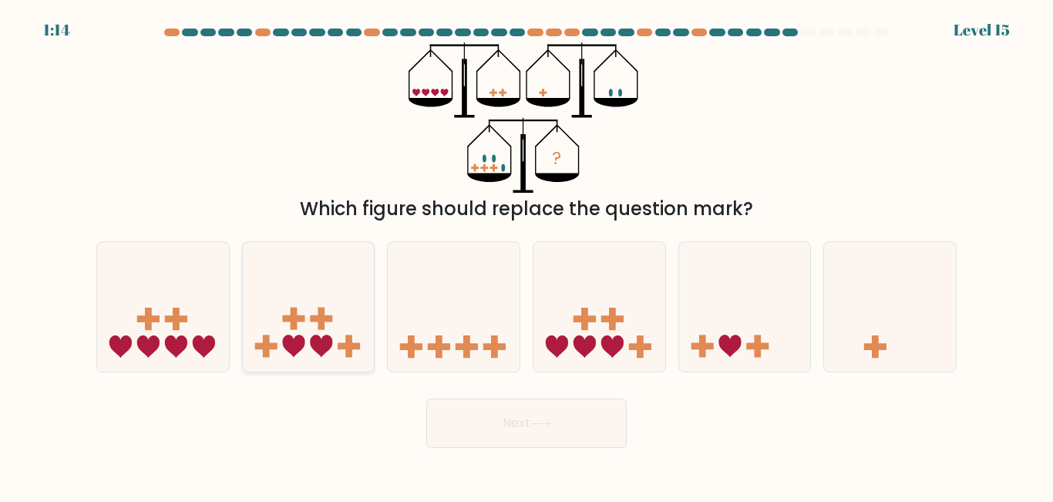
click at [329, 342] on icon at bounding box center [321, 346] width 22 height 22
click at [527, 255] on input "b." at bounding box center [527, 253] width 1 height 4
radio input "true"
click at [599, 311] on icon at bounding box center [599, 306] width 132 height 109
click at [527, 255] on input "d." at bounding box center [527, 253] width 1 height 4
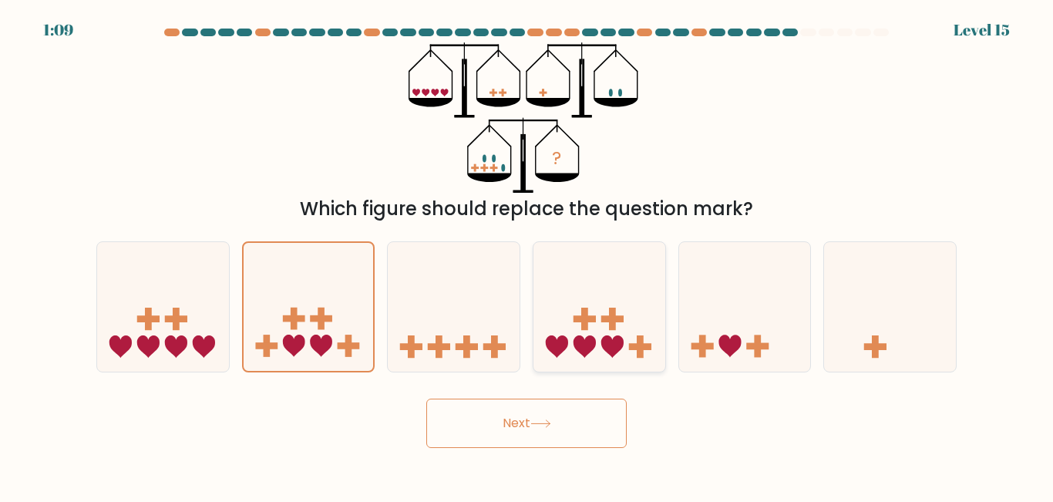
radio input "true"
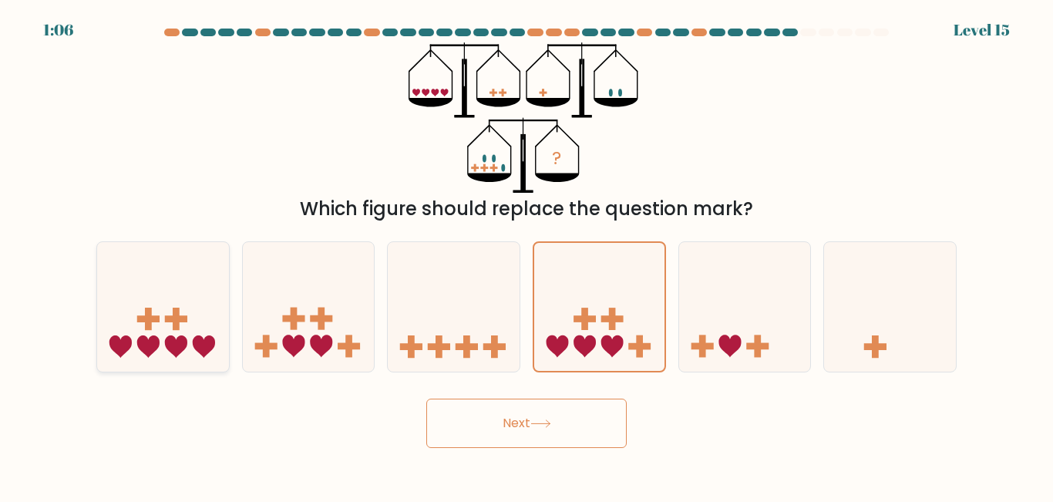
click at [218, 351] on icon at bounding box center [163, 306] width 132 height 109
click at [527, 255] on input "a." at bounding box center [527, 253] width 1 height 4
radio input "true"
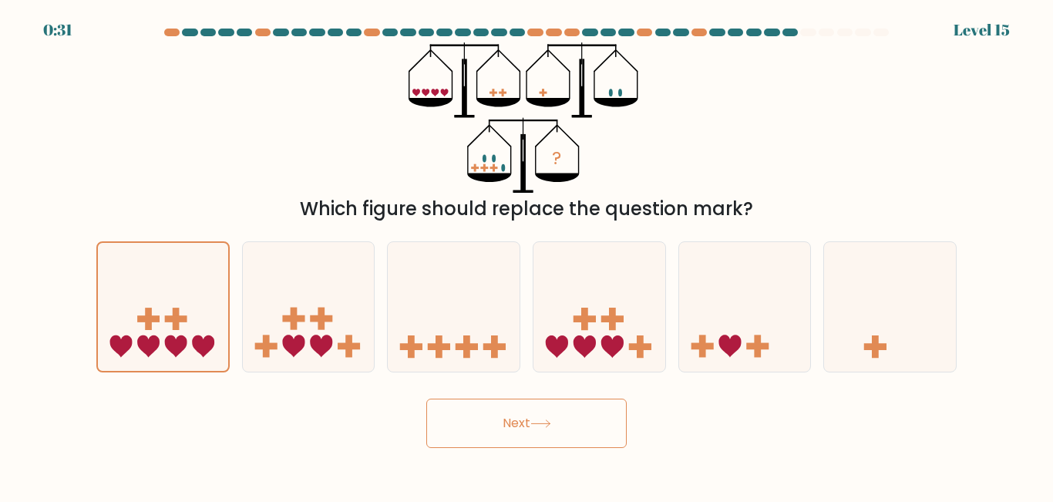
drag, startPoint x: 631, startPoint y: 410, endPoint x: 531, endPoint y: 419, distance: 99.9
click at [531, 419] on div "Next" at bounding box center [526, 419] width 879 height 57
click at [531, 419] on button "Next" at bounding box center [526, 423] width 200 height 49
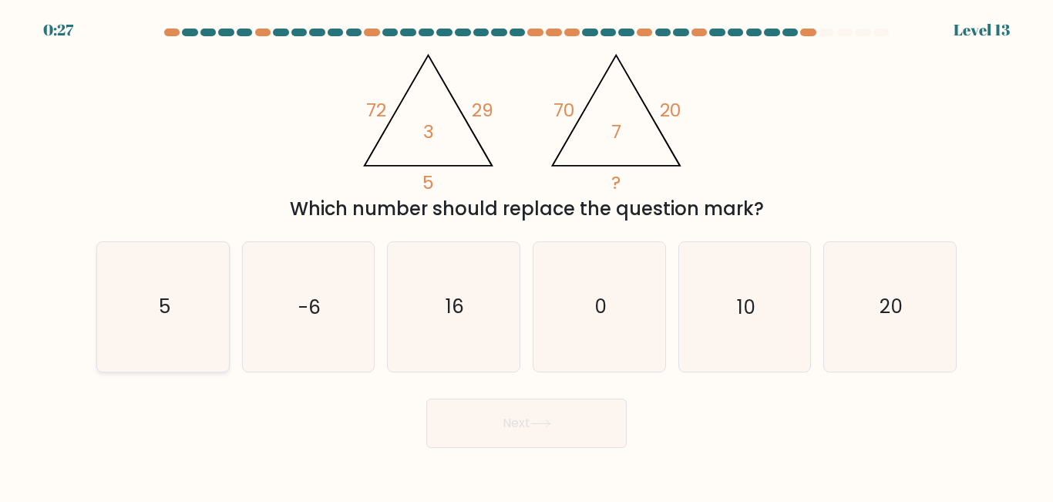
click at [150, 314] on icon "5" at bounding box center [163, 306] width 129 height 129
click at [527, 255] on input "a. 5" at bounding box center [527, 253] width 1 height 4
radio input "true"
click at [579, 429] on button "Next" at bounding box center [526, 423] width 200 height 49
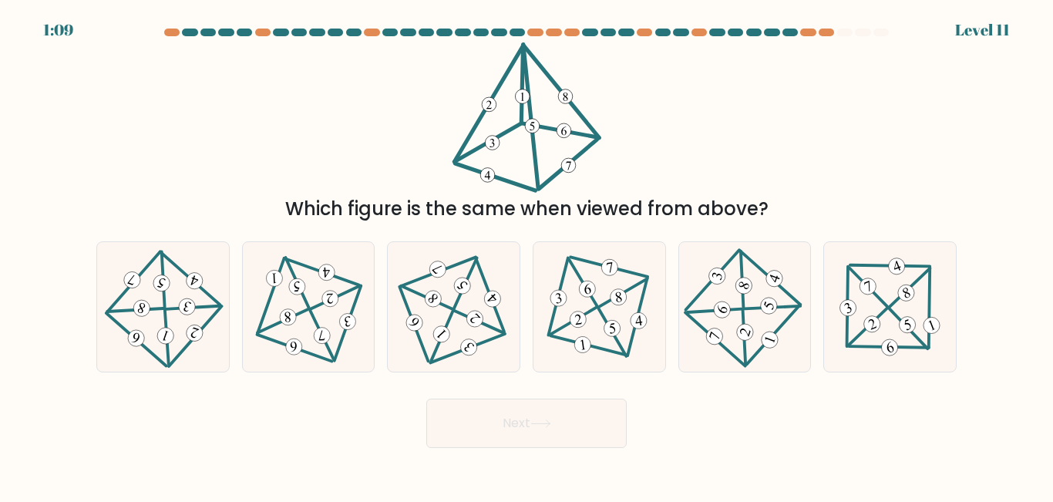
drag, startPoint x: 579, startPoint y: 429, endPoint x: 829, endPoint y: 185, distance: 349.4
click at [829, 185] on form at bounding box center [526, 238] width 1053 height 419
click at [444, 288] on icon at bounding box center [454, 306] width 106 height 103
click at [527, 255] on input "c." at bounding box center [527, 253] width 1 height 4
radio input "true"
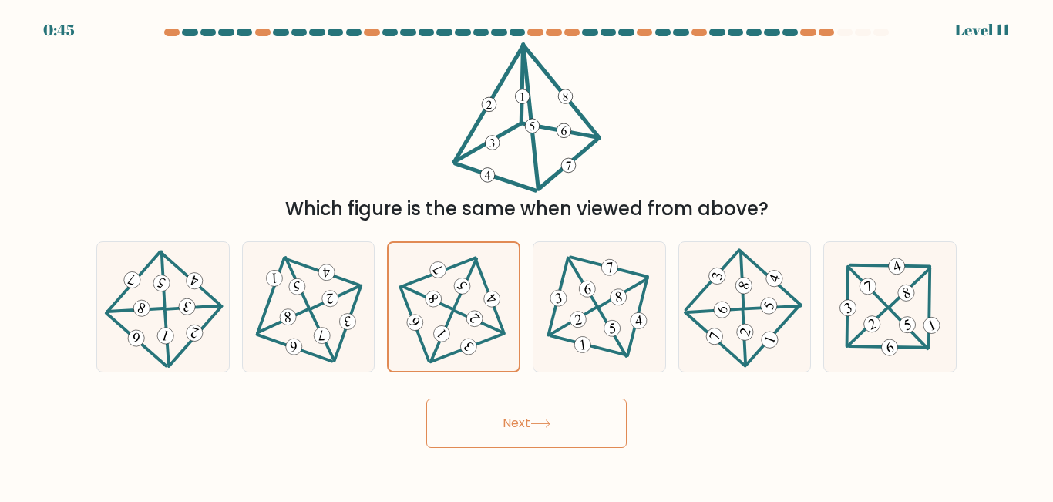
click at [509, 409] on button "Next" at bounding box center [526, 423] width 200 height 49
click at [573, 432] on button "Next" at bounding box center [526, 423] width 200 height 49
click at [804, 402] on div "Next" at bounding box center [526, 419] width 879 height 57
click at [533, 431] on button "Next" at bounding box center [526, 423] width 200 height 49
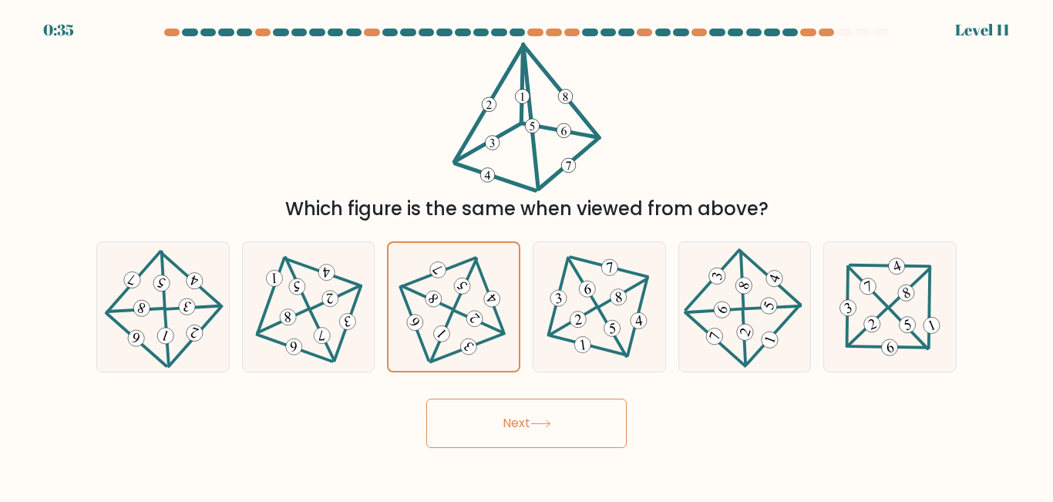
click at [533, 431] on button "Next" at bounding box center [526, 423] width 200 height 49
click at [463, 295] on icon at bounding box center [454, 307] width 104 height 102
click at [527, 255] on input "c." at bounding box center [527, 253] width 1 height 4
click at [558, 283] on icon at bounding box center [599, 306] width 105 height 103
click at [527, 255] on input "d." at bounding box center [527, 253] width 1 height 4
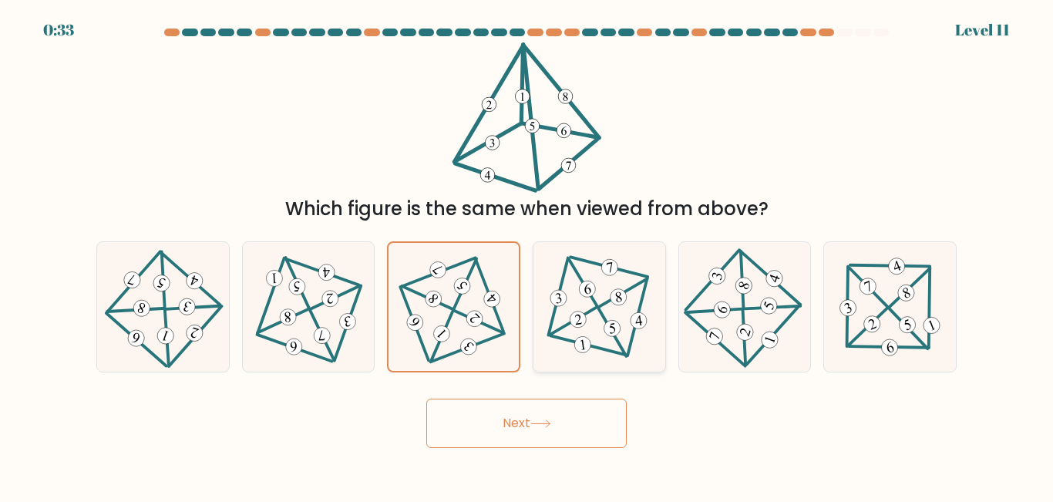
radio input "true"
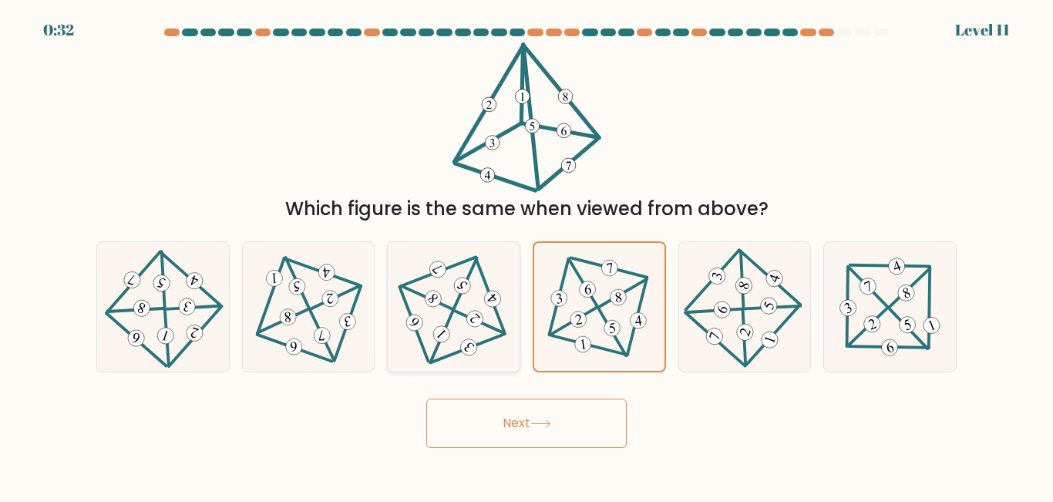
click at [426, 298] on 706 at bounding box center [433, 299] width 23 height 23
click at [527, 255] on input "c." at bounding box center [527, 253] width 1 height 4
radio input "true"
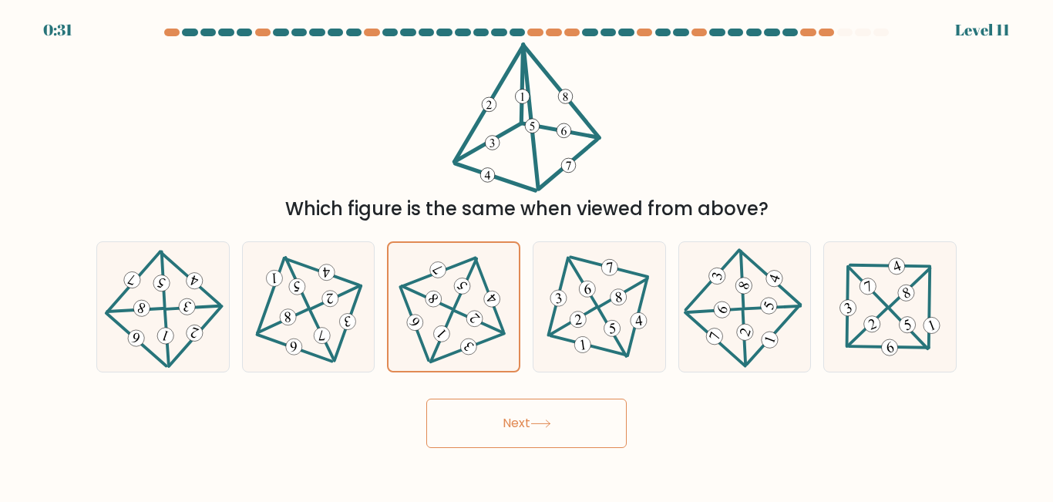
click at [506, 435] on button "Next" at bounding box center [526, 423] width 200 height 49
click at [523, 433] on button "Next" at bounding box center [526, 423] width 200 height 49
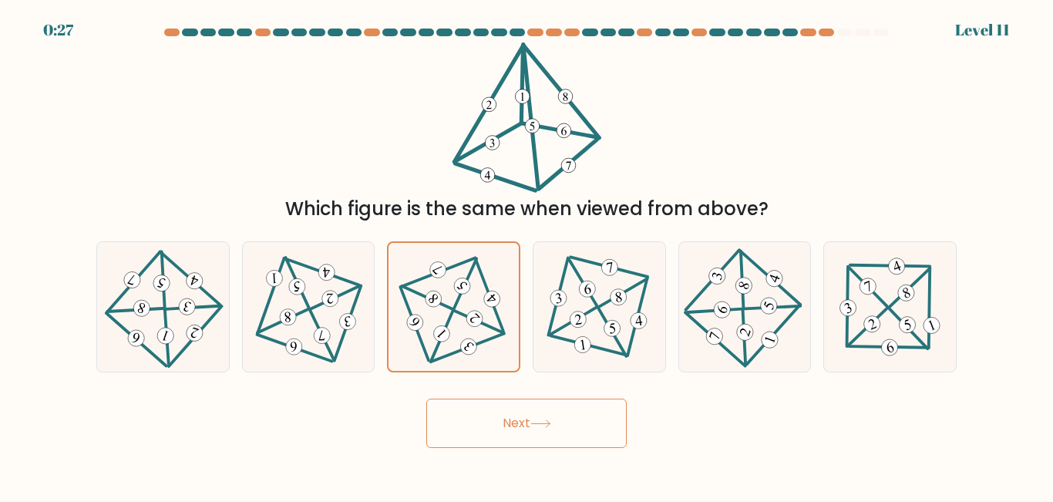
click at [523, 433] on button "Next" at bounding box center [526, 423] width 200 height 49
click at [563, 409] on button "Next" at bounding box center [526, 423] width 200 height 49
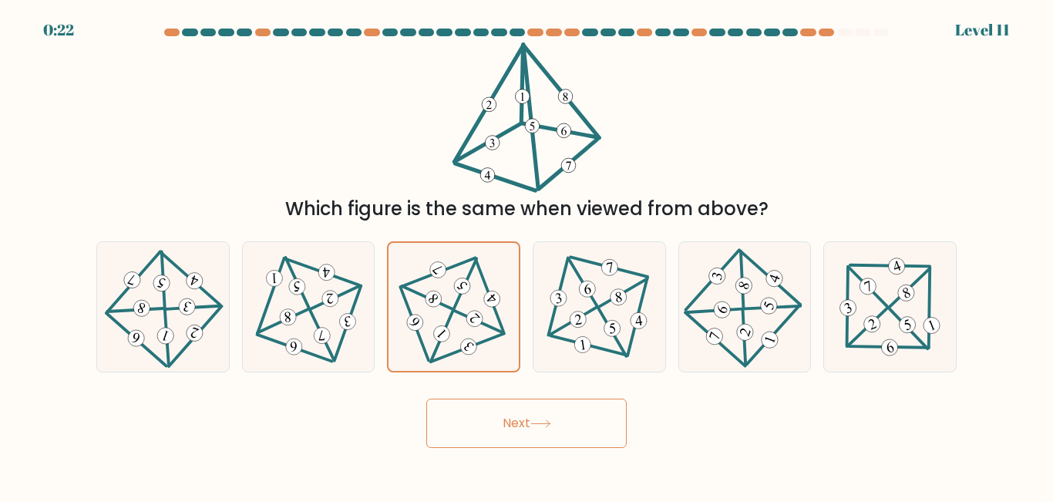
click at [563, 409] on button "Next" at bounding box center [526, 423] width 200 height 49
click at [486, 420] on button "Next" at bounding box center [526, 423] width 200 height 49
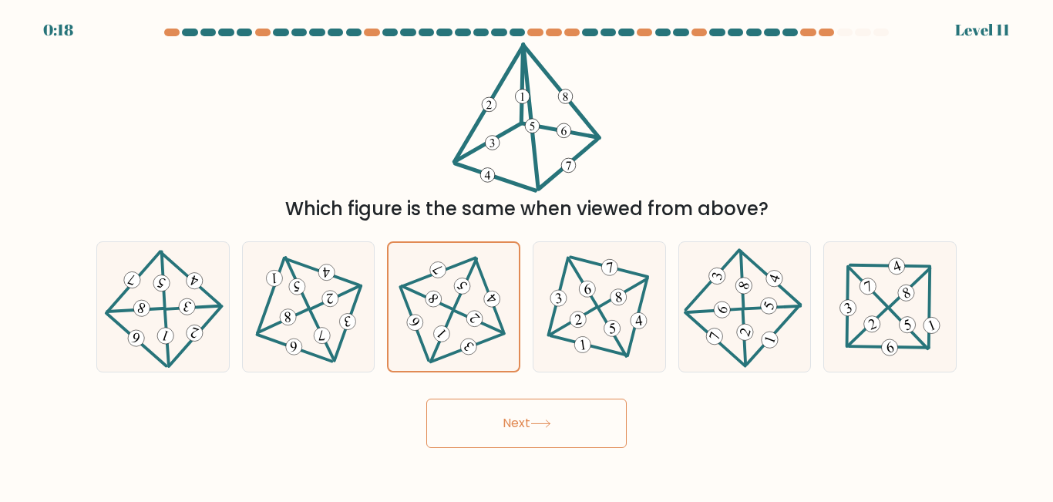
click at [486, 420] on button "Next" at bounding box center [526, 423] width 200 height 49
click at [532, 425] on button "Next" at bounding box center [526, 423] width 200 height 49
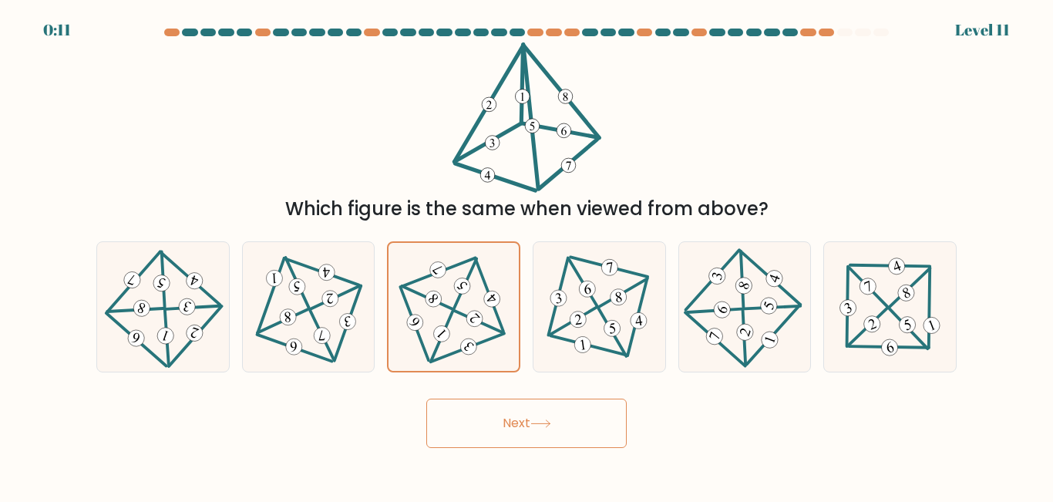
click at [532, 425] on button "Next" at bounding box center [526, 423] width 200 height 49
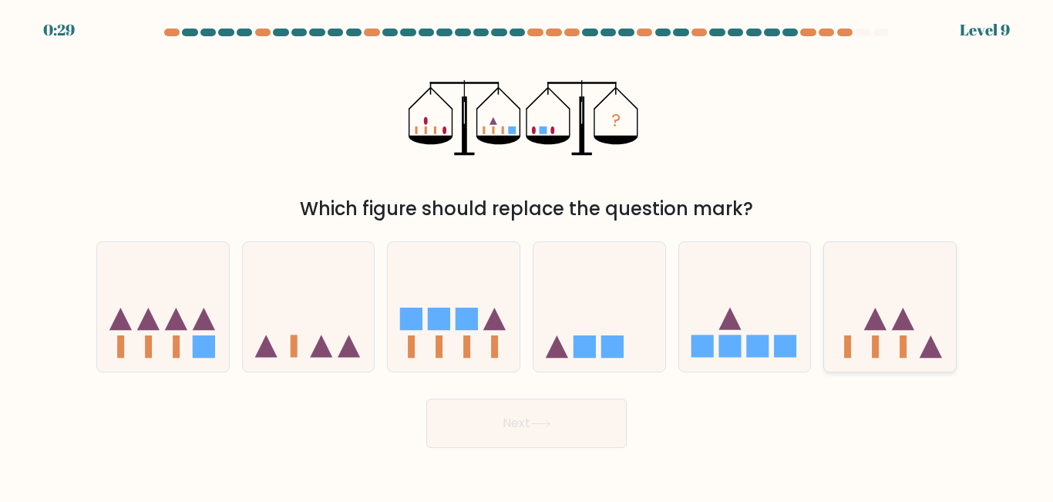
click at [870, 301] on icon at bounding box center [890, 306] width 132 height 109
click at [527, 255] on input "f." at bounding box center [527, 253] width 1 height 4
radio input "true"
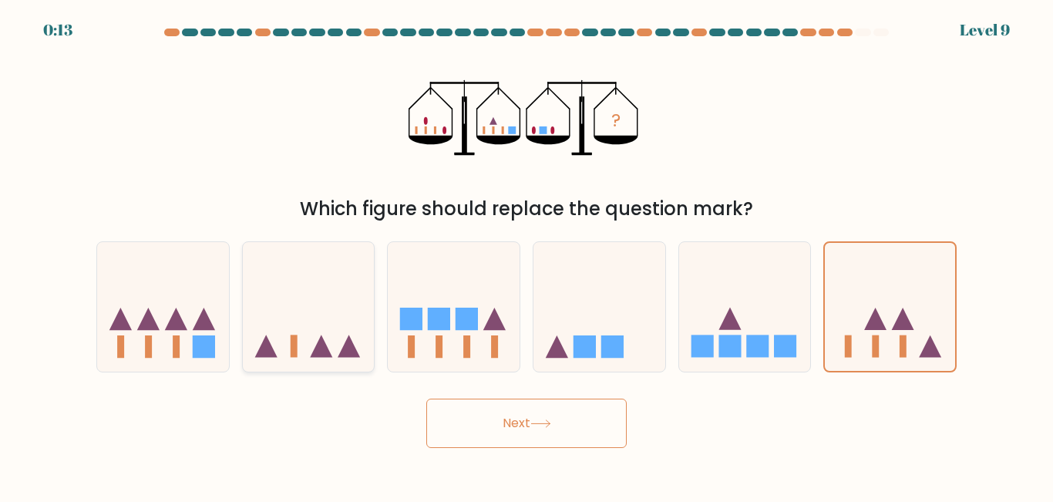
click at [330, 330] on icon at bounding box center [309, 306] width 132 height 109
click at [527, 255] on input "b." at bounding box center [527, 253] width 1 height 4
radio input "true"
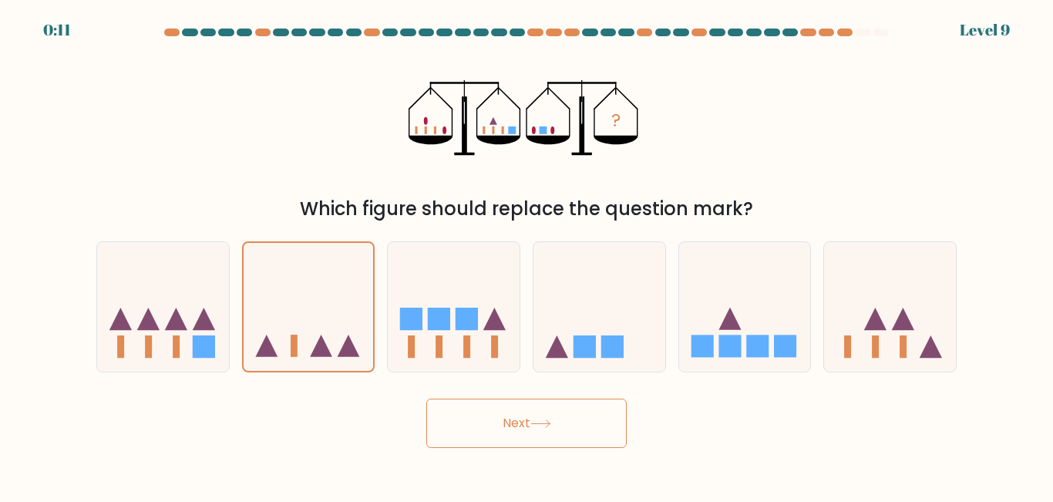
click at [563, 423] on button "Next" at bounding box center [526, 423] width 200 height 49
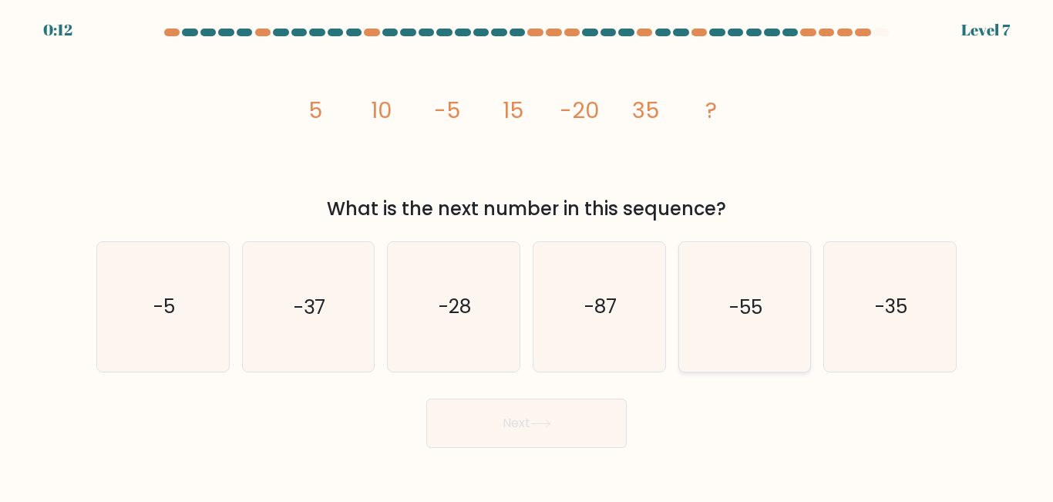
click at [735, 297] on text "-55" at bounding box center [745, 307] width 33 height 27
click at [527, 255] on input "e. -55" at bounding box center [527, 253] width 1 height 4
radio input "true"
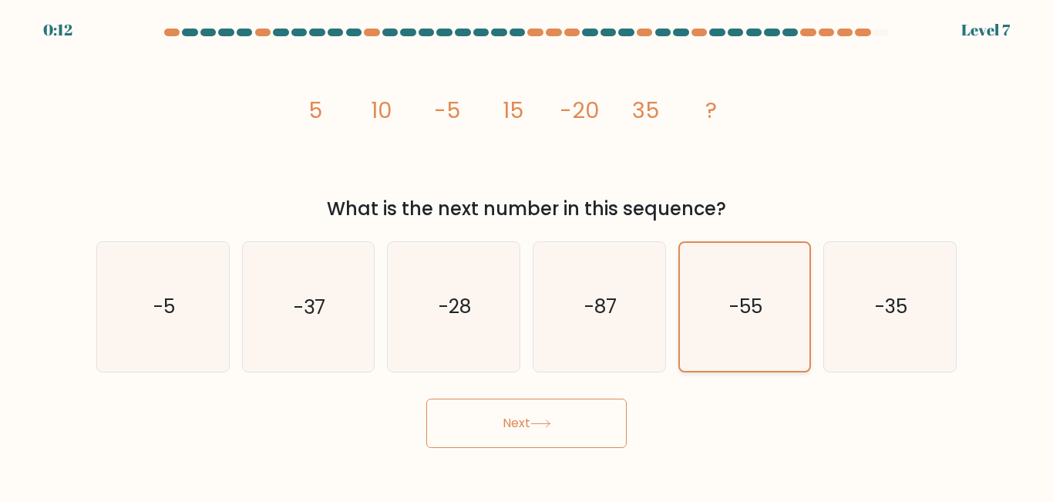
click at [735, 297] on text "-55" at bounding box center [745, 307] width 33 height 27
click at [527, 255] on input "e. -55" at bounding box center [527, 253] width 1 height 4
click at [536, 416] on button "Next" at bounding box center [526, 423] width 200 height 49
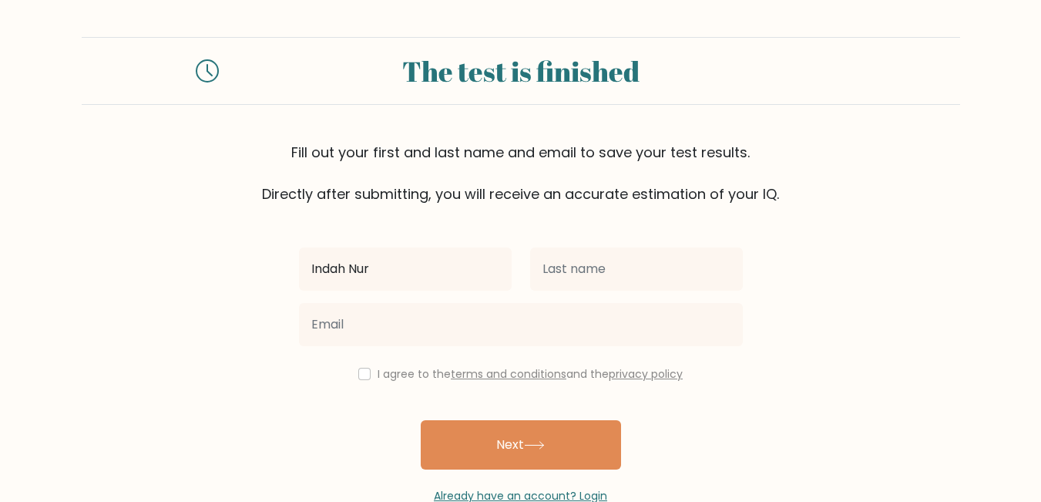
type input "Indah Nur"
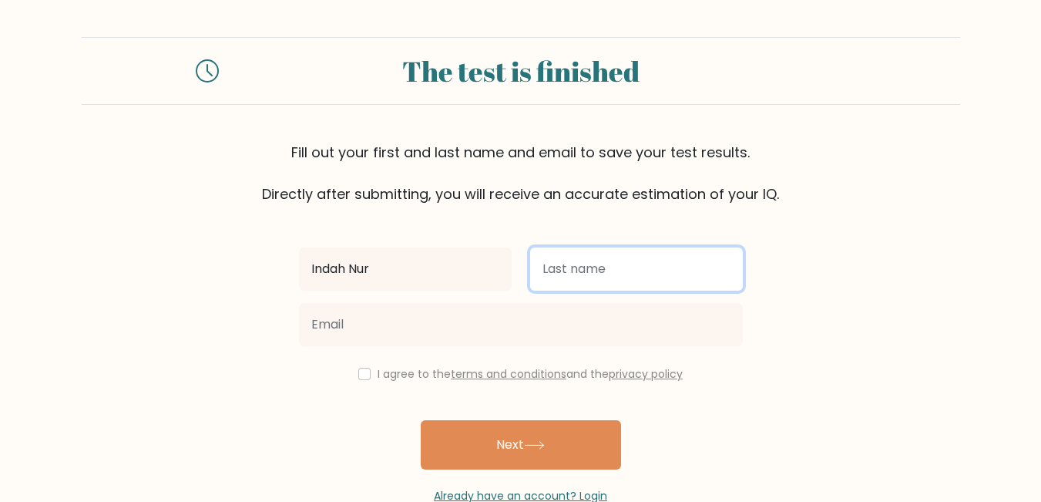
click at [592, 268] on input "text" at bounding box center [636, 268] width 213 height 43
type input "Rahmawati"
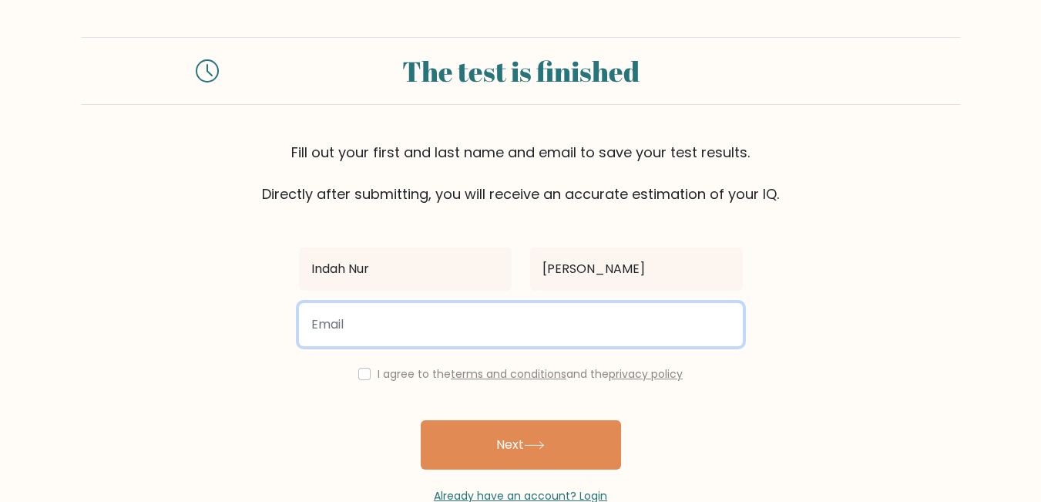
click at [471, 332] on input "email" at bounding box center [521, 324] width 444 height 43
type input "indahhnur10@gmai.com"
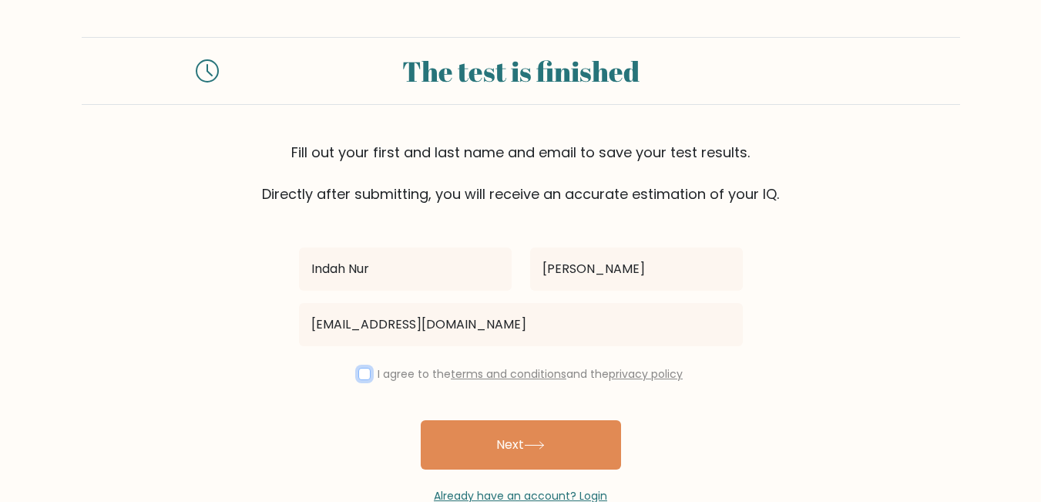
click at [358, 379] on input "checkbox" at bounding box center [364, 374] width 12 height 12
checkbox input "true"
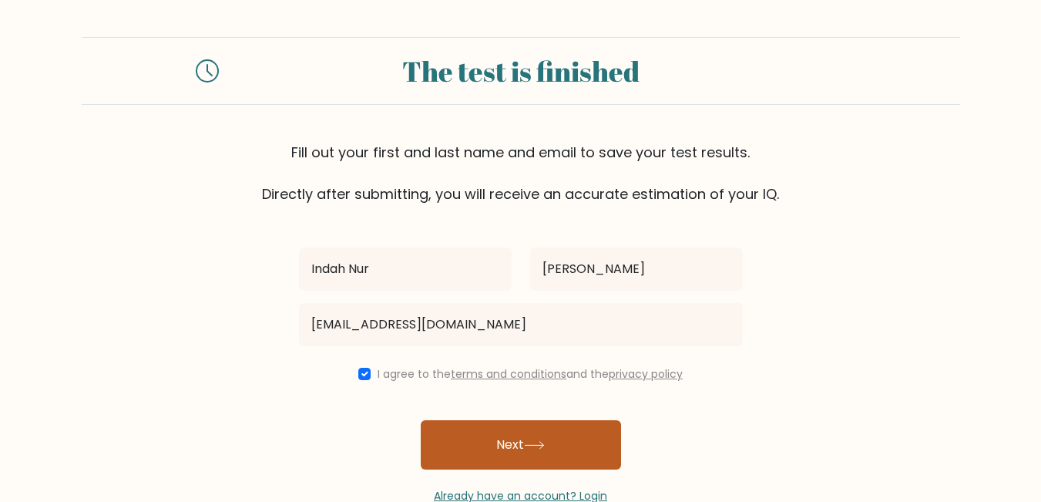
click at [517, 439] on button "Next" at bounding box center [521, 444] width 200 height 49
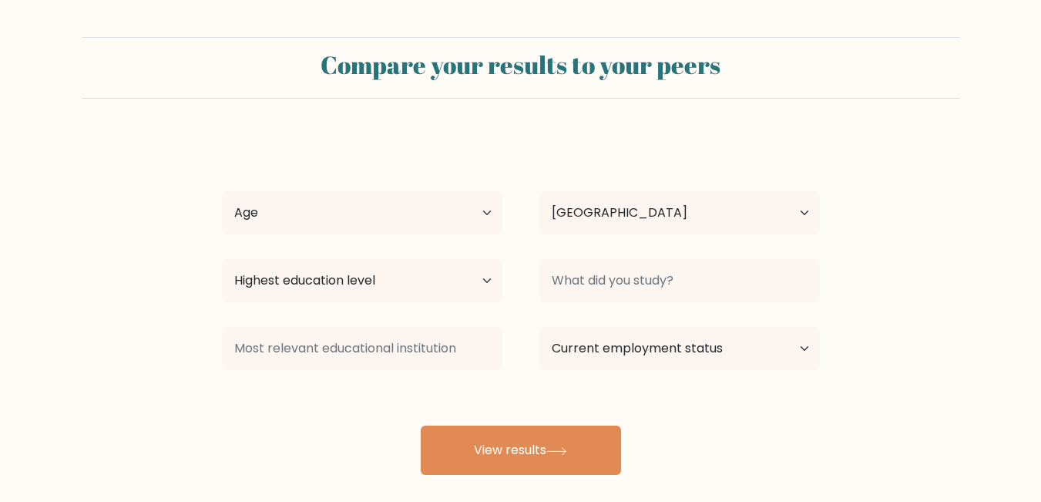
select select "ID"
click at [464, 221] on select "Age Under 18 years old 18-24 years old 25-34 years old 35-44 years old 45-54 ye…" at bounding box center [362, 212] width 281 height 43
select select "18_24"
click at [222, 191] on select "Age Under 18 years old 18-24 years old 25-34 years old 35-44 years old 45-54 ye…" at bounding box center [362, 212] width 281 height 43
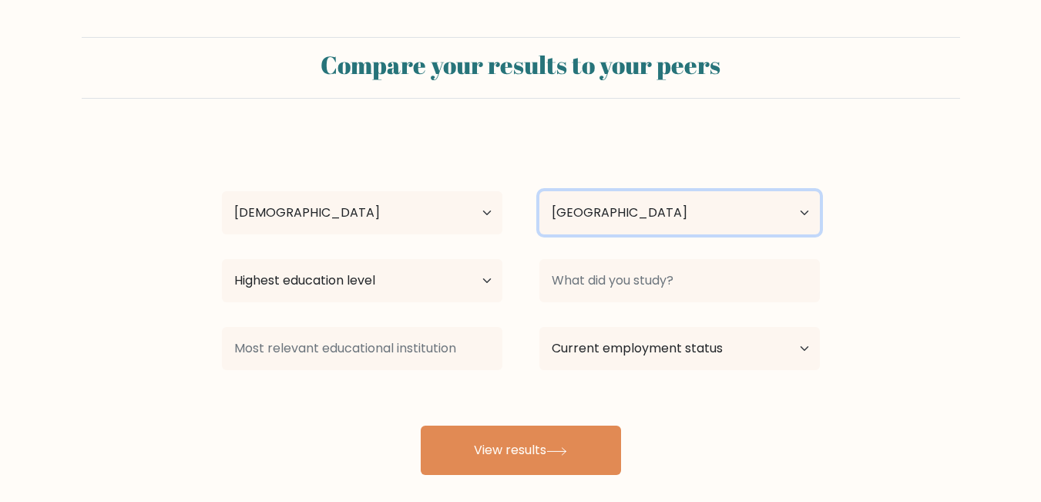
click at [601, 204] on select "Country Afghanistan Albania Algeria American Samoa Andorra Angola Anguilla Anta…" at bounding box center [680, 212] width 281 height 43
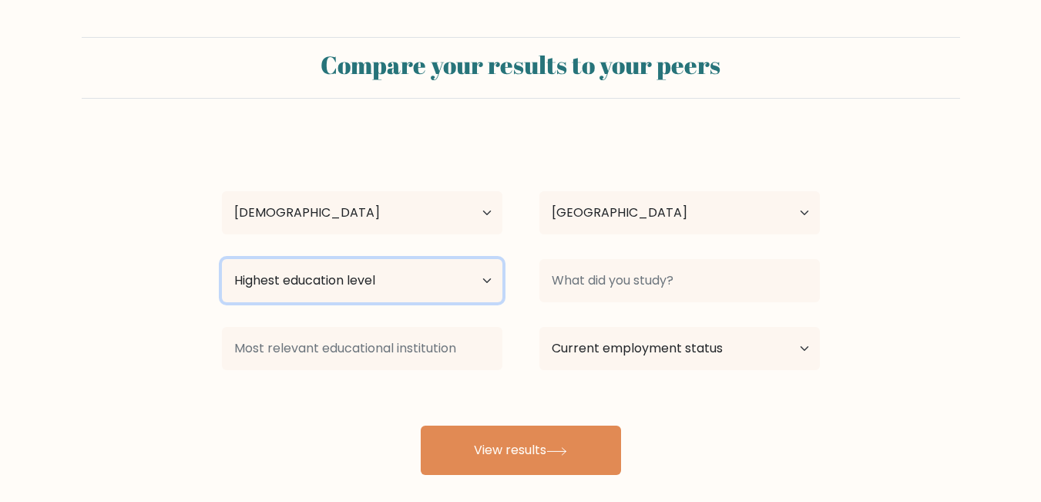
click at [337, 288] on select "Highest education level No schooling Primary Lower Secondary Upper Secondary Oc…" at bounding box center [362, 280] width 281 height 43
select select "upper_secondary"
click at [222, 259] on select "Highest education level No schooling Primary Lower Secondary Upper Secondary Oc…" at bounding box center [362, 280] width 281 height 43
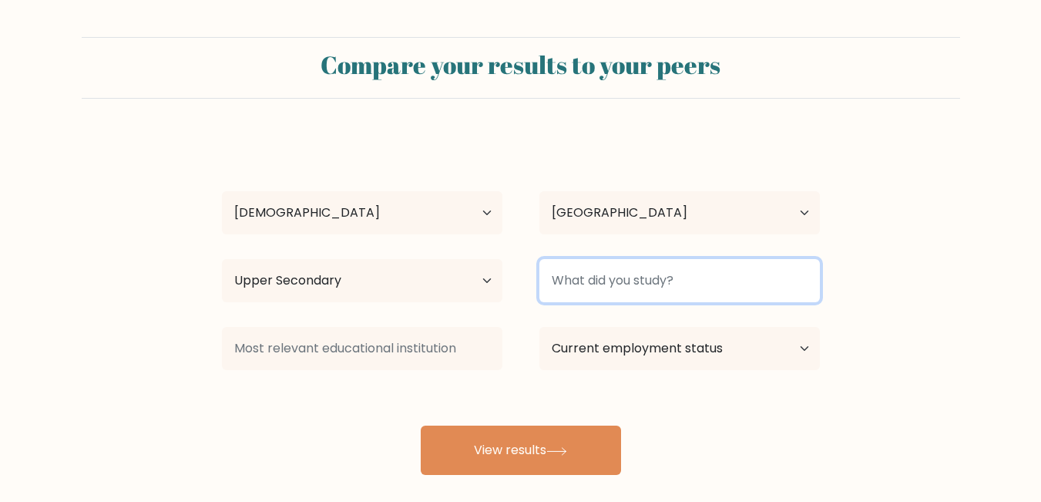
click at [657, 293] on input at bounding box center [680, 280] width 281 height 43
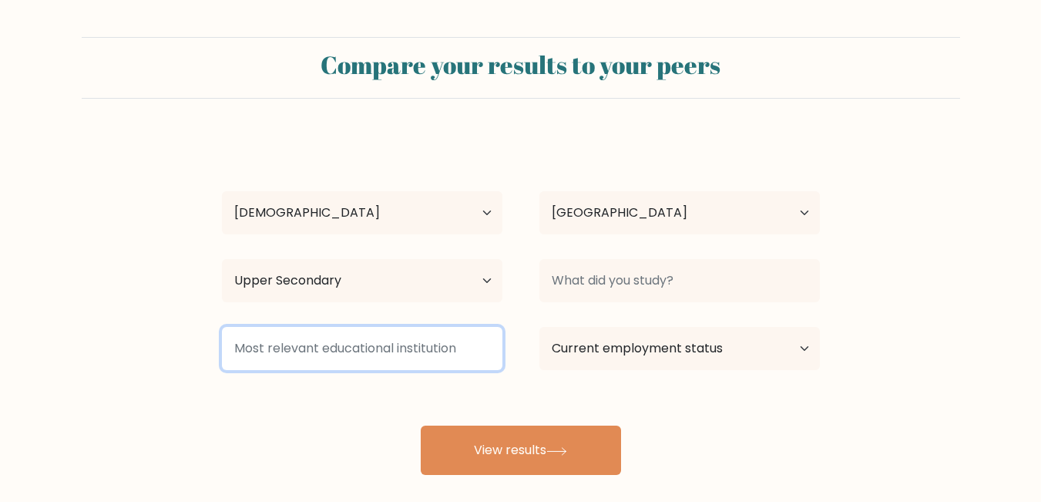
click at [366, 348] on input at bounding box center [362, 348] width 281 height 43
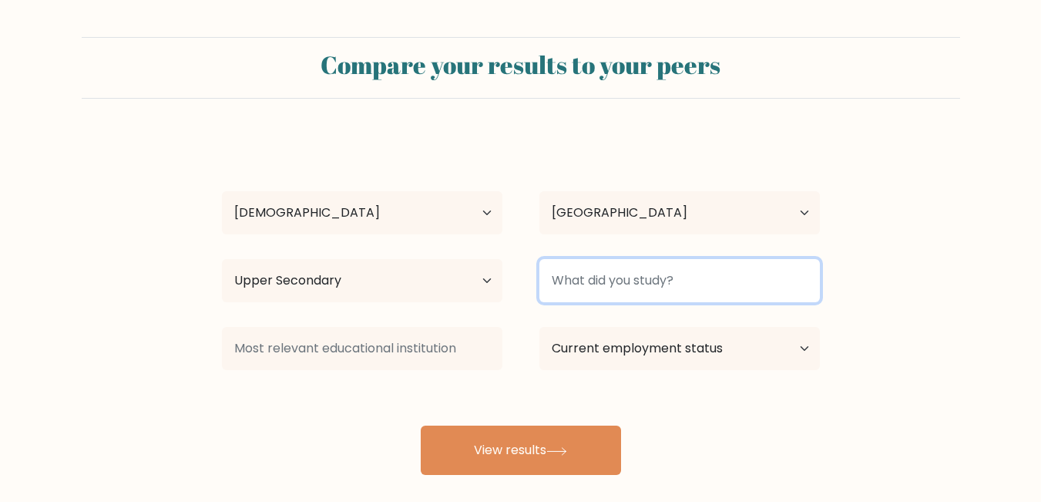
click at [639, 291] on input at bounding box center [680, 280] width 281 height 43
type input "Ilmu Pengetahuan Alam"
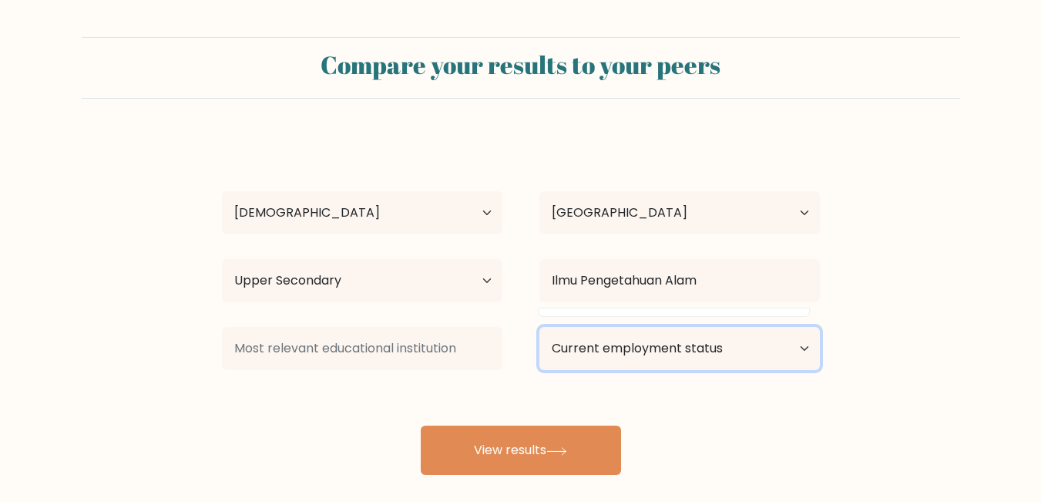
click at [709, 342] on select "Current employment status Employed Student Retired Other / prefer not to answer" at bounding box center [680, 348] width 281 height 43
select select "employed"
click at [540, 327] on select "Current employment status Employed Student Retired Other / prefer not to answer" at bounding box center [680, 348] width 281 height 43
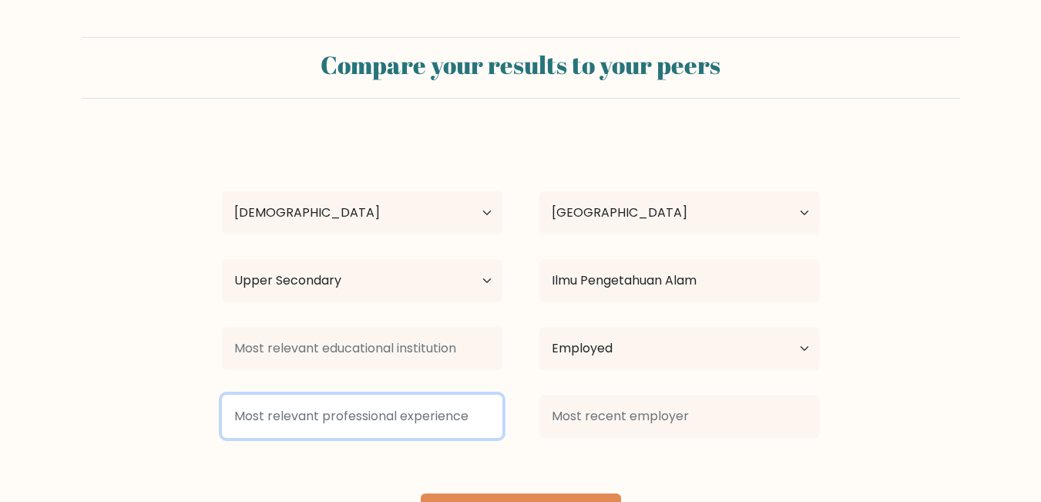
click at [443, 421] on input at bounding box center [362, 416] width 281 height 43
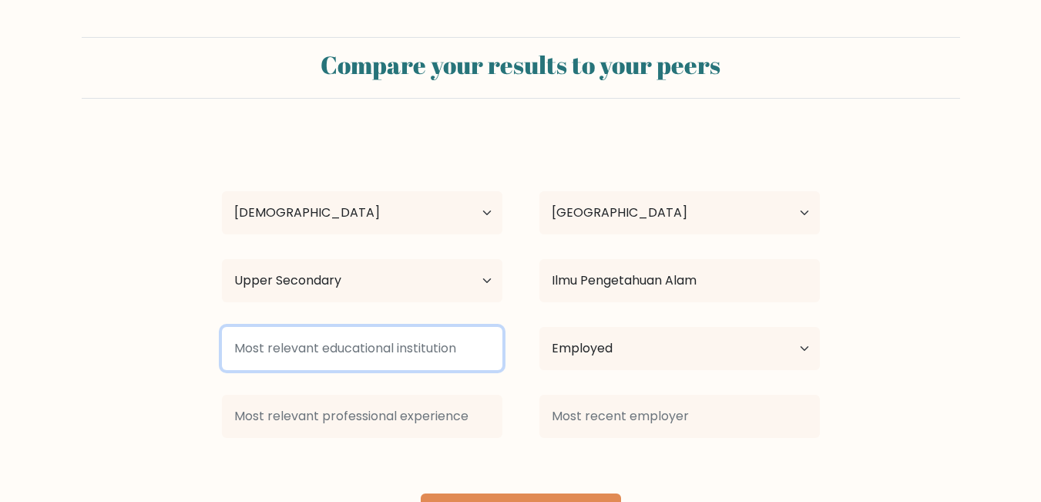
click at [407, 327] on input at bounding box center [362, 348] width 281 height 43
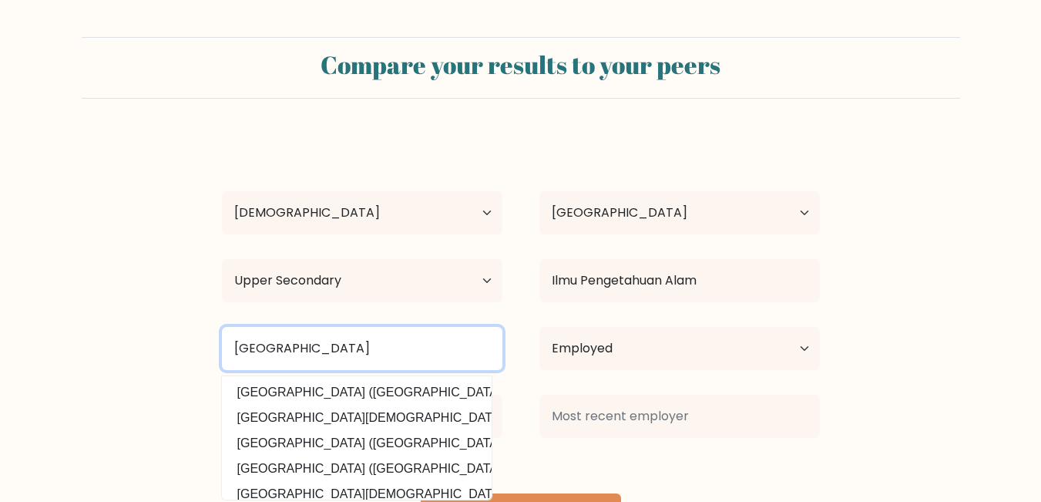
type input "SMA Negeri 18 Jakarta"
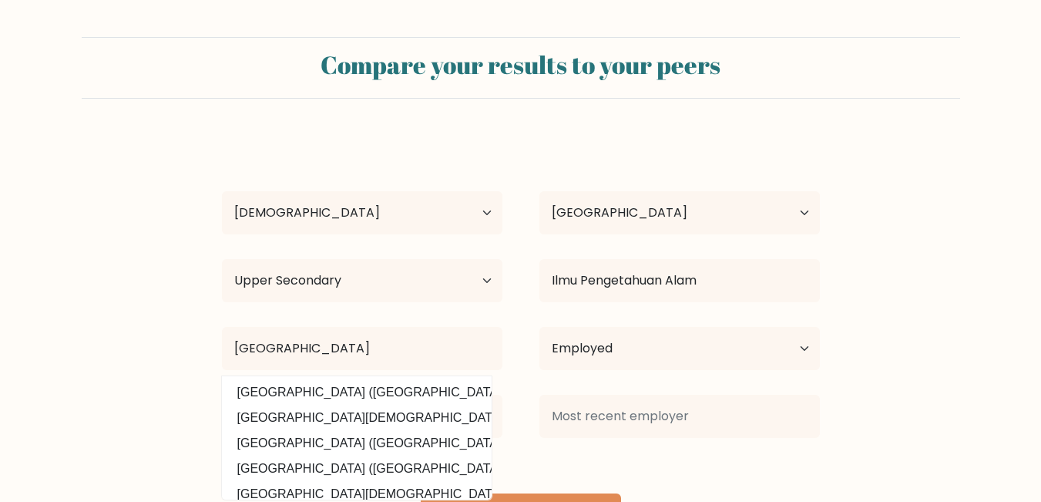
click at [839, 315] on form "Compare your results to your peers Indah Nur Rahmawati Age Under 18 years old 1…" at bounding box center [520, 290] width 1041 height 506
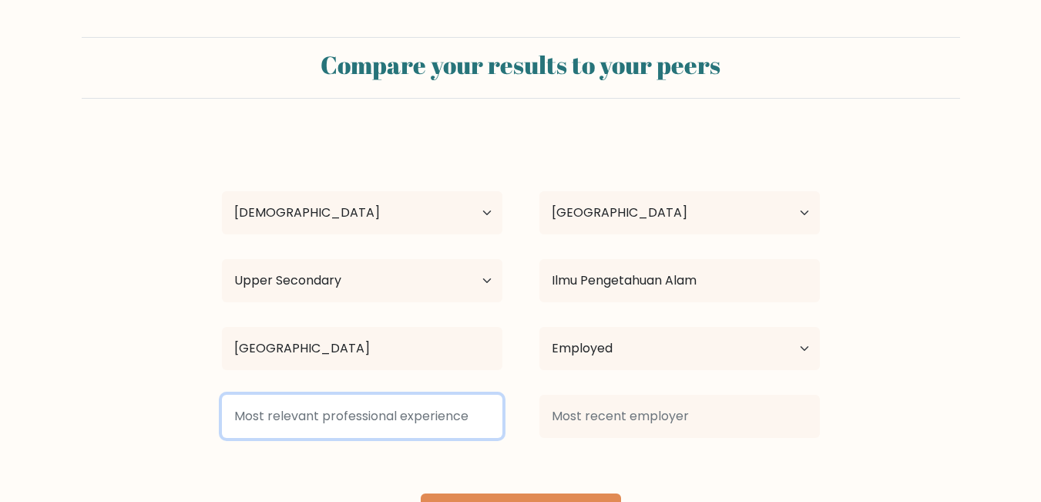
click at [309, 422] on input at bounding box center [362, 416] width 281 height 43
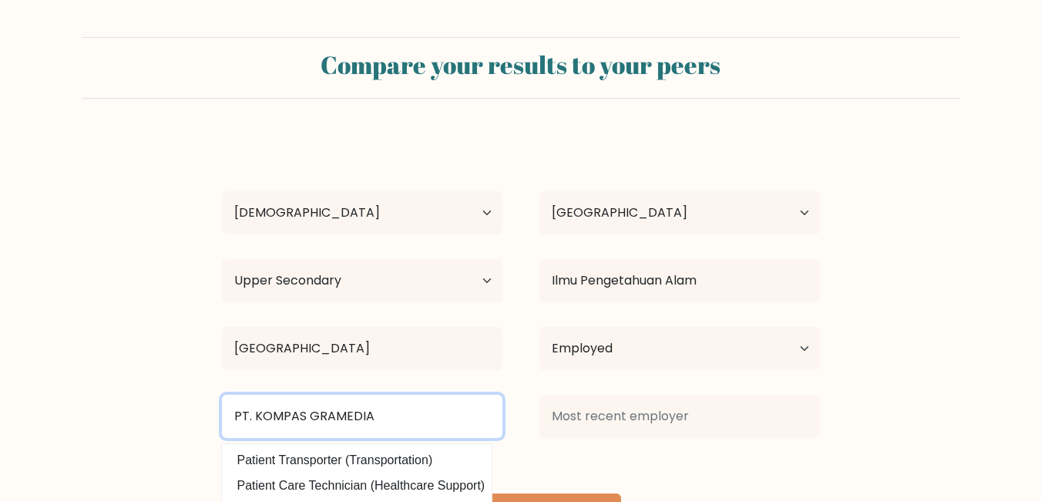
type input "PT. KOMPAS GRAMEDIA"
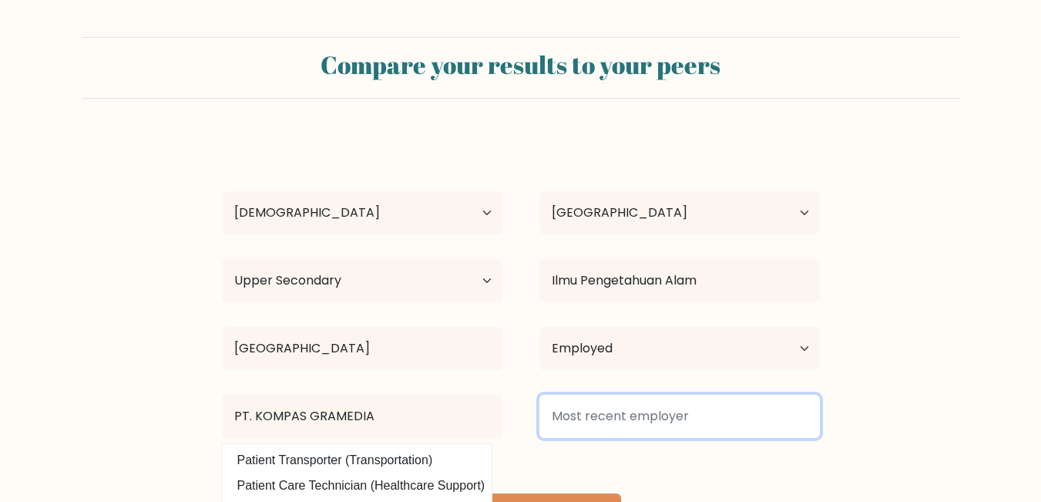
click at [665, 399] on input at bounding box center [680, 416] width 281 height 43
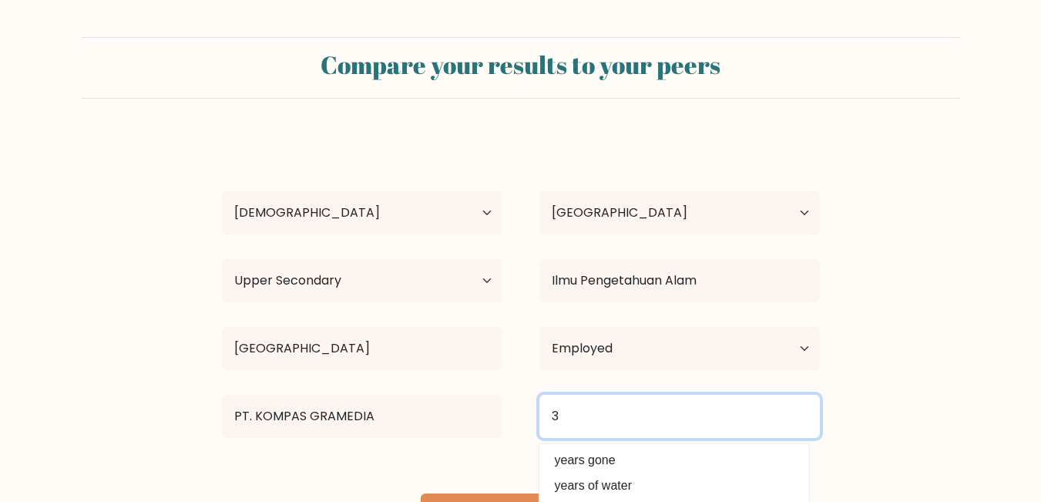
type input "3"
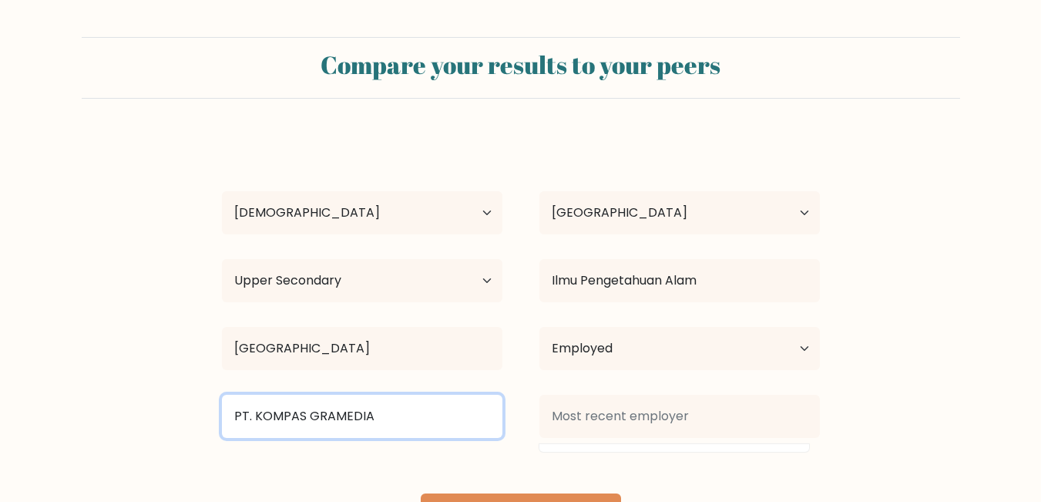
click at [396, 412] on input "PT. KOMPAS GRAMEDIA" at bounding box center [362, 416] width 281 height 43
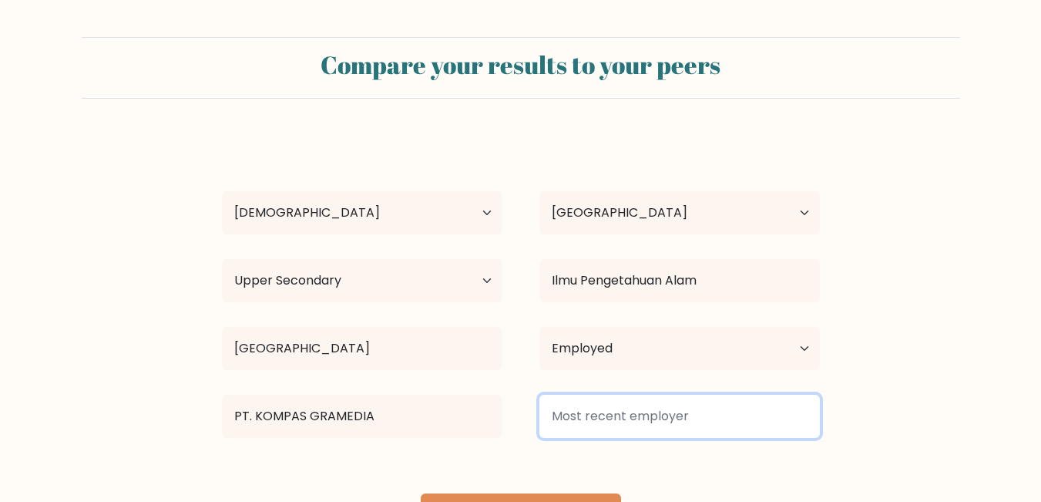
click at [665, 412] on input at bounding box center [680, 416] width 281 height 43
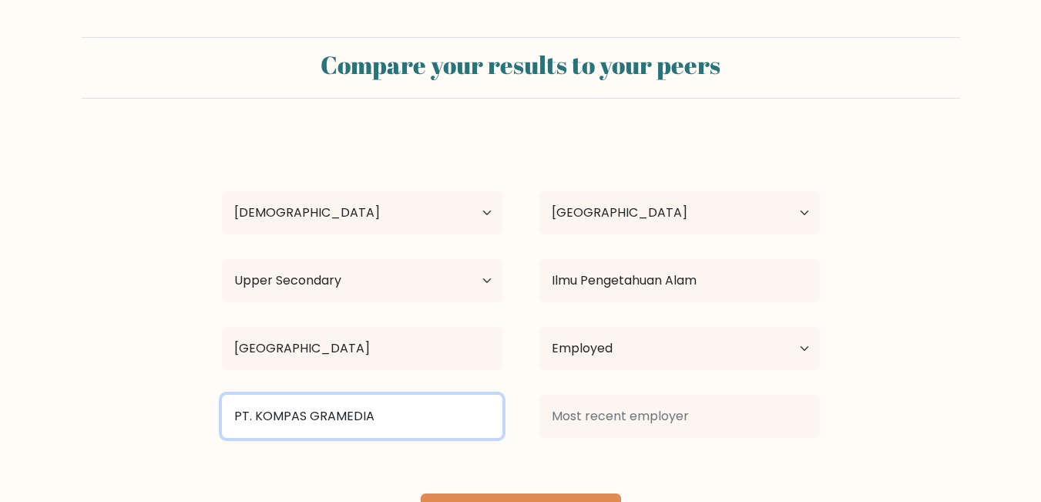
click at [382, 413] on input "PT. KOMPAS GRAMEDIA" at bounding box center [362, 416] width 281 height 43
click at [411, 412] on input "PT. KOMPAS GRAMEDIA" at bounding box center [362, 416] width 281 height 43
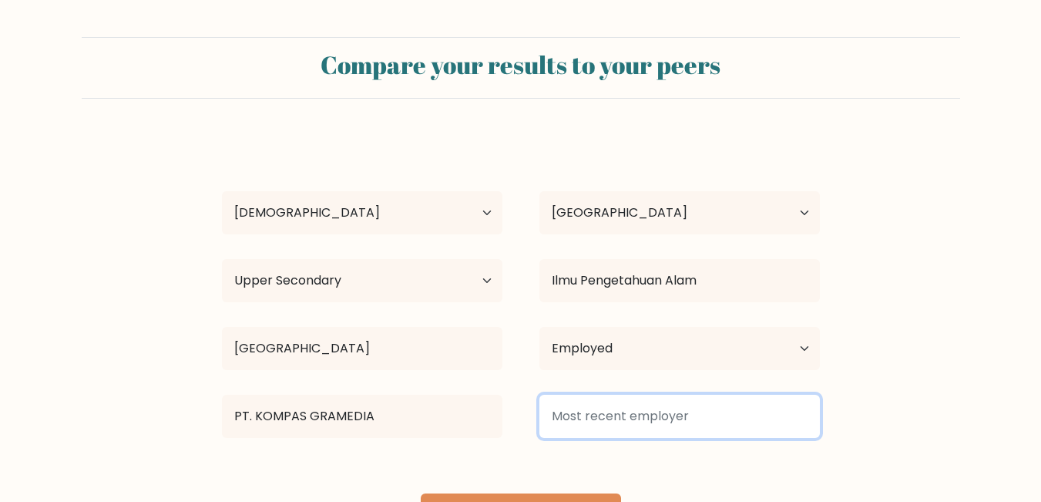
click at [614, 407] on input at bounding box center [680, 416] width 281 height 43
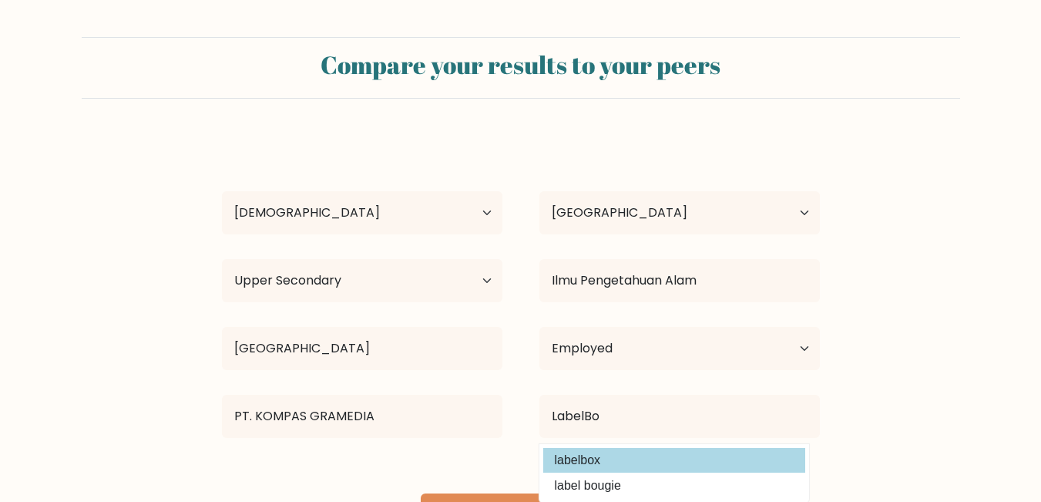
click at [730, 461] on div "Indah Nur Rahmawati Age Under 18 years old 18-24 years old 25-34 years old 35-4…" at bounding box center [521, 339] width 617 height 407
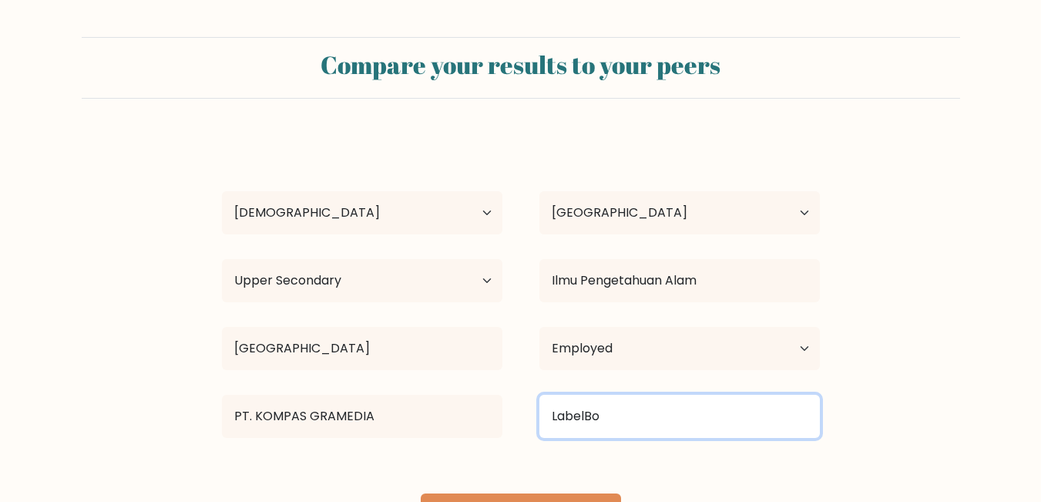
click at [698, 425] on input "LabelBo" at bounding box center [680, 416] width 281 height 43
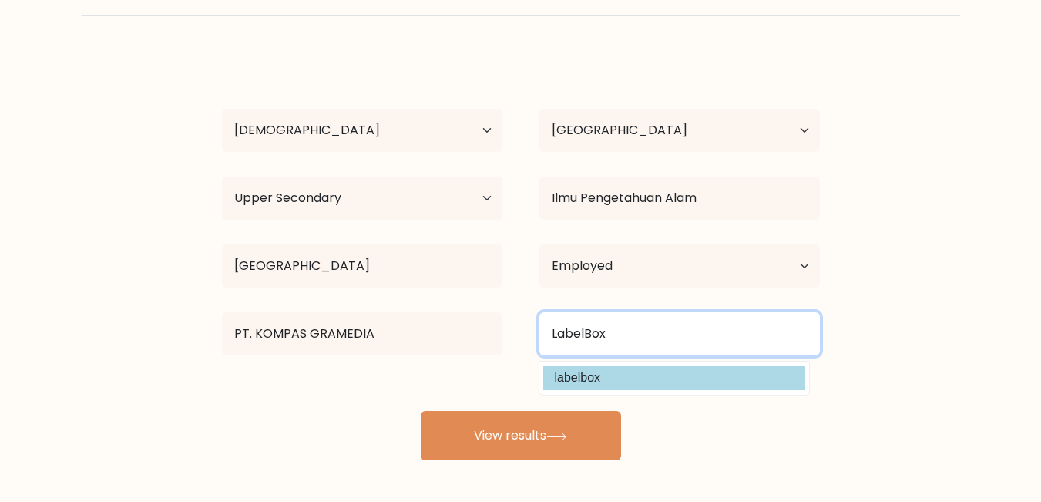
type input "LabelBox"
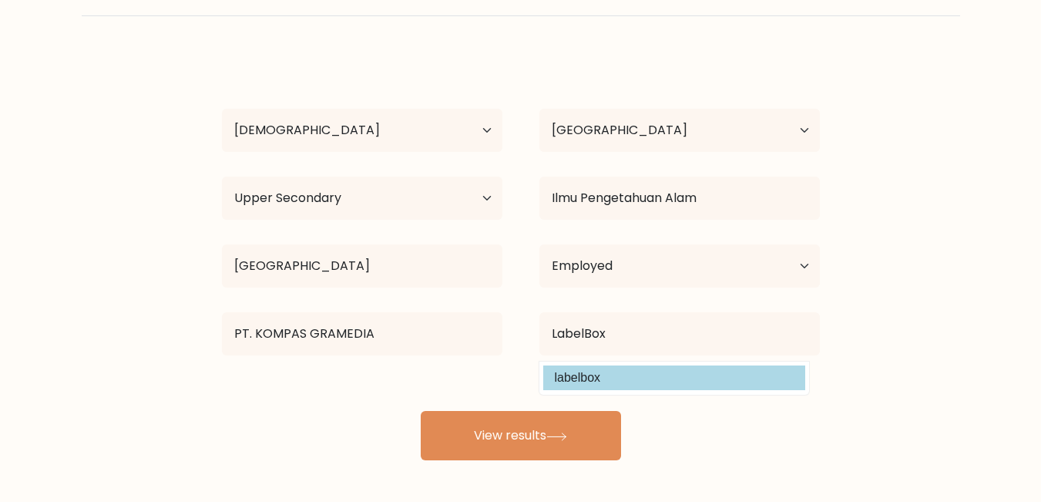
click at [614, 382] on div "Indah Nur Rahmawati Age Under 18 years old 18-24 years old 25-34 years old 35-4…" at bounding box center [521, 256] width 617 height 407
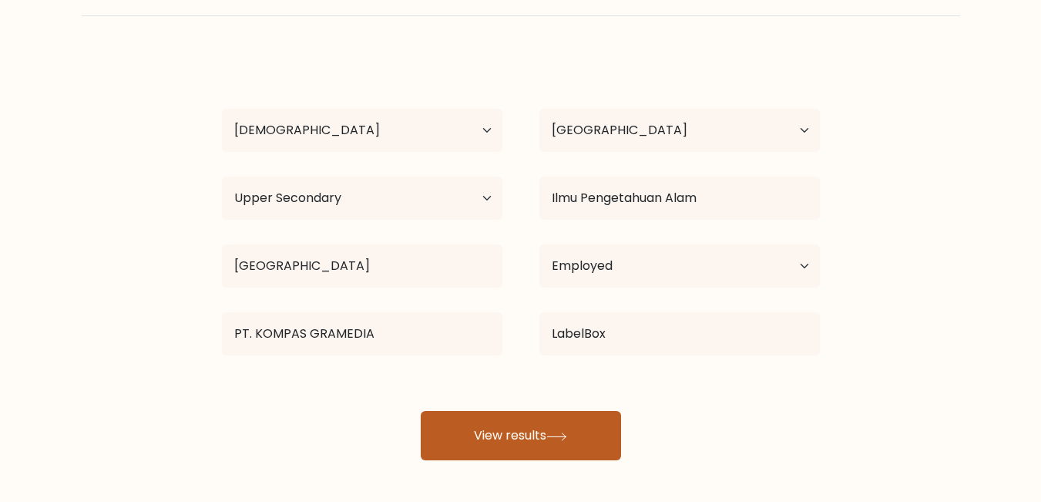
click at [588, 444] on button "View results" at bounding box center [521, 435] width 200 height 49
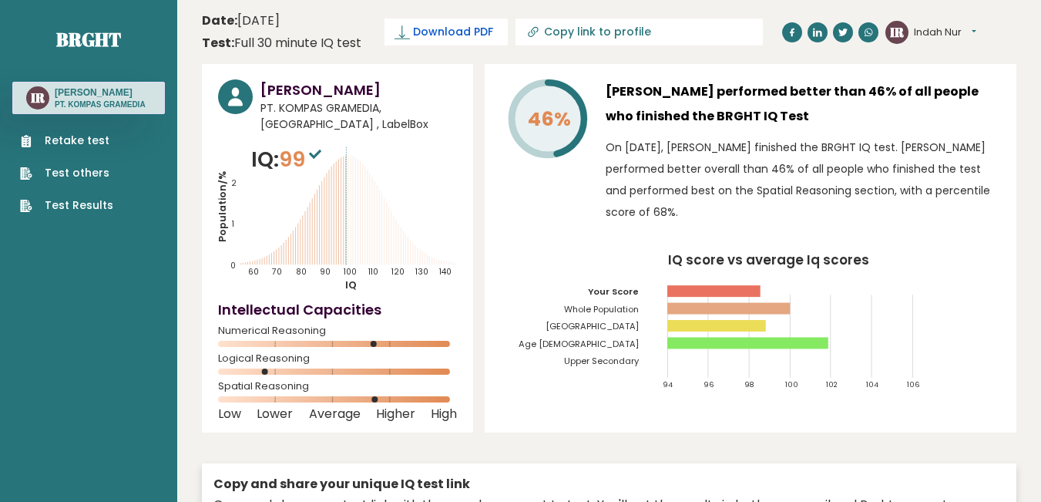
click at [439, 32] on span "Download PDF" at bounding box center [453, 32] width 80 height 16
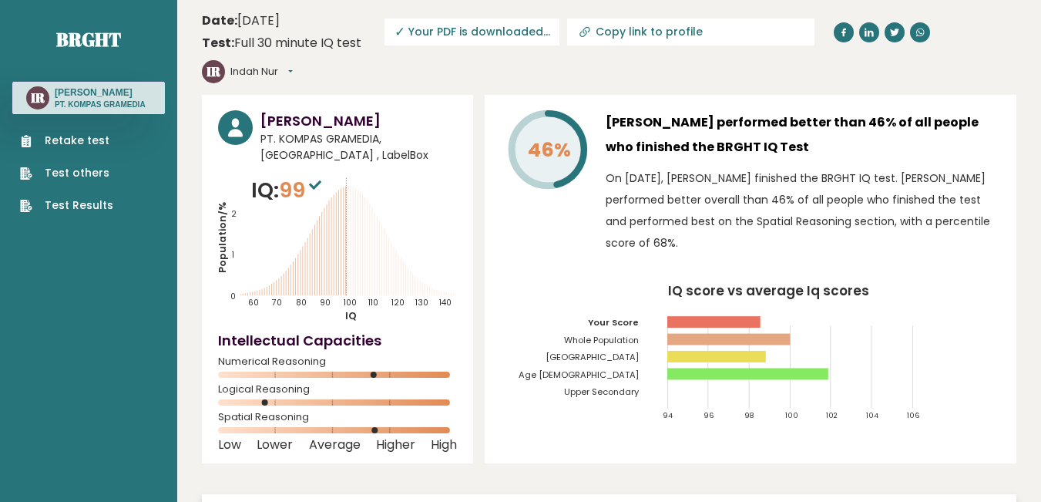
click at [486, 32] on span "✓ Your PDF is downloaded..." at bounding box center [472, 32] width 175 height 27
click at [293, 64] on button "Indah Nur" at bounding box center [261, 71] width 62 height 15
click at [523, 35] on span "✓ Your PDF is downloaded..." at bounding box center [472, 32] width 175 height 27
click at [293, 64] on button "Indah Nur" at bounding box center [261, 71] width 62 height 15
click at [656, 40] on link "Copy link to profile" at bounding box center [690, 32] width 247 height 27
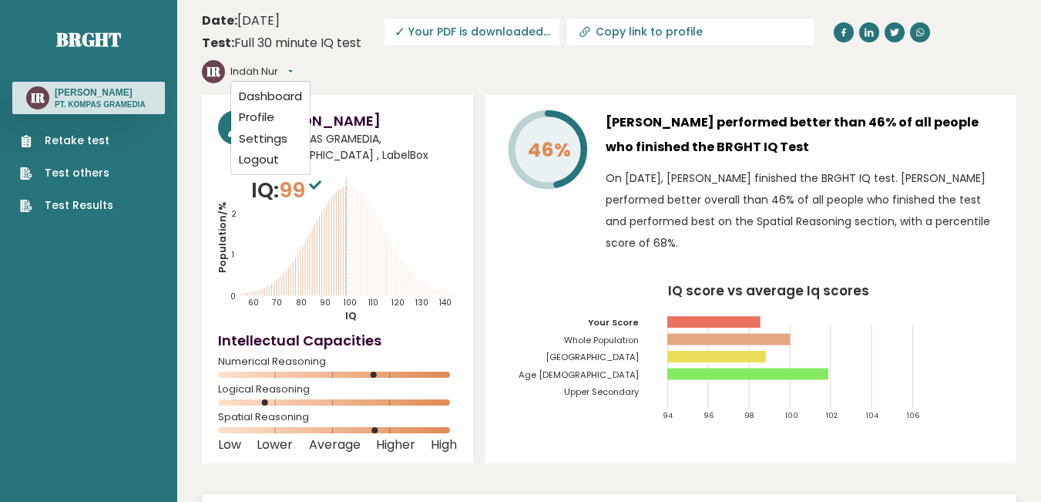
type input "[URL][DOMAIN_NAME]"
